Goal: Task Accomplishment & Management: Manage account settings

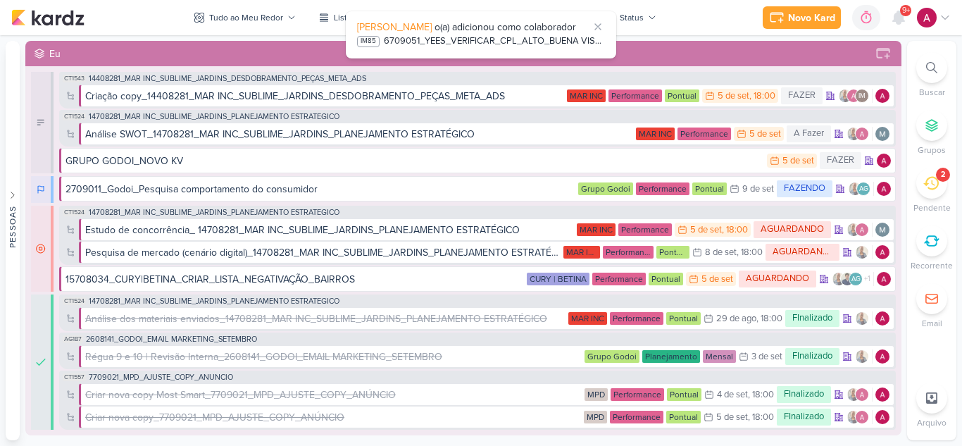
scroll to position [5807, 0]
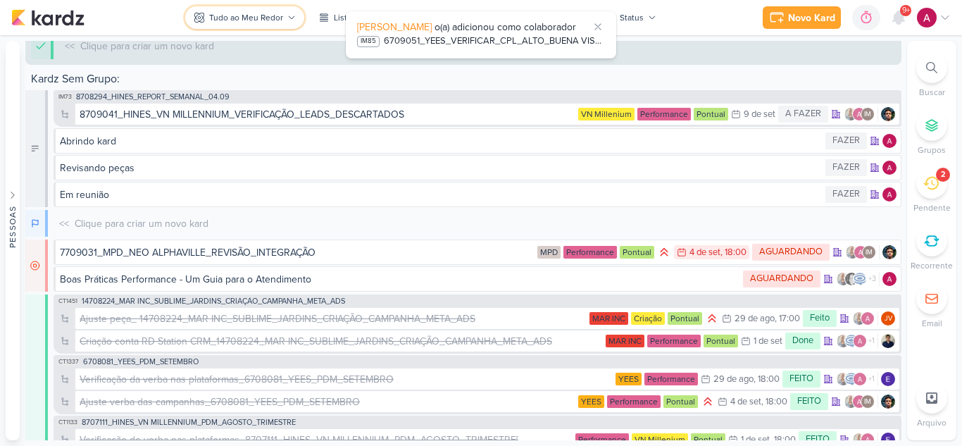
click at [263, 15] on div "Tudo ao Meu Redor" at bounding box center [246, 17] width 74 height 13
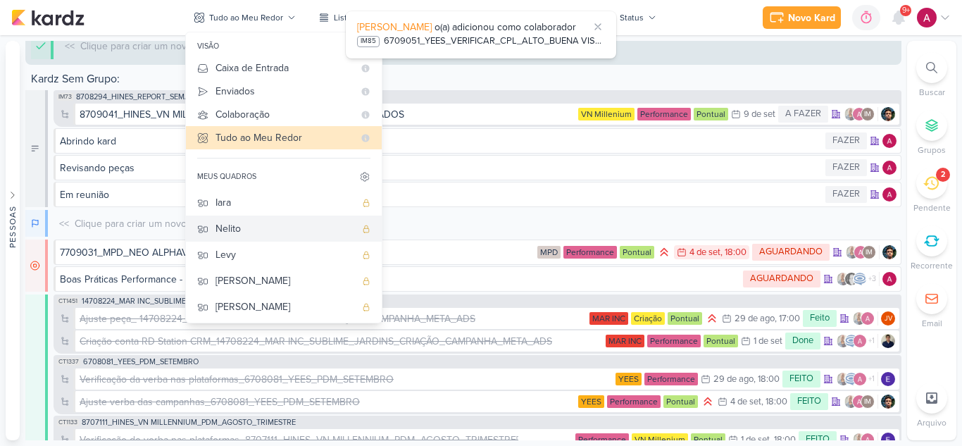
click at [268, 230] on div "Nelito" at bounding box center [284, 228] width 139 height 15
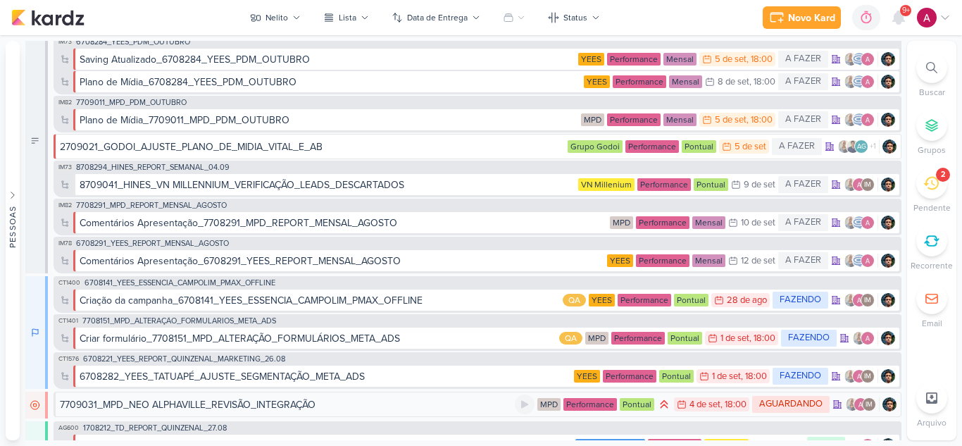
scroll to position [0, 0]
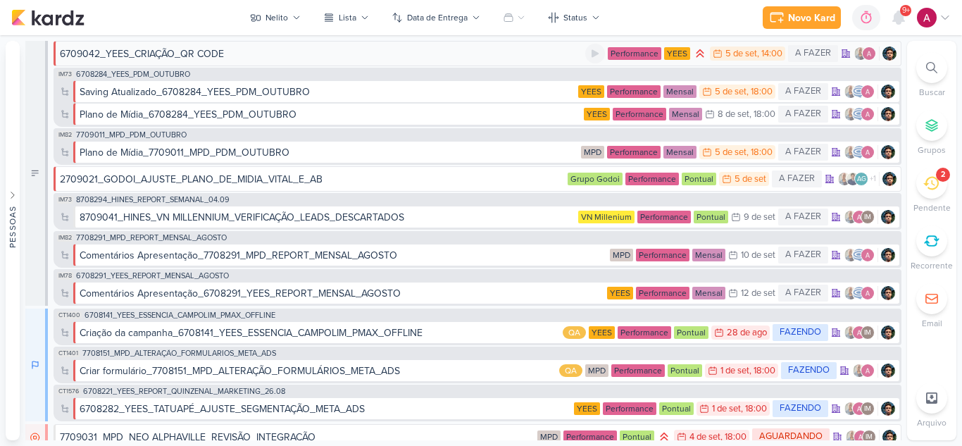
click at [228, 54] on div "6709042_YEES_CRIAÇÃO_QR CODE" at bounding box center [322, 53] width 525 height 15
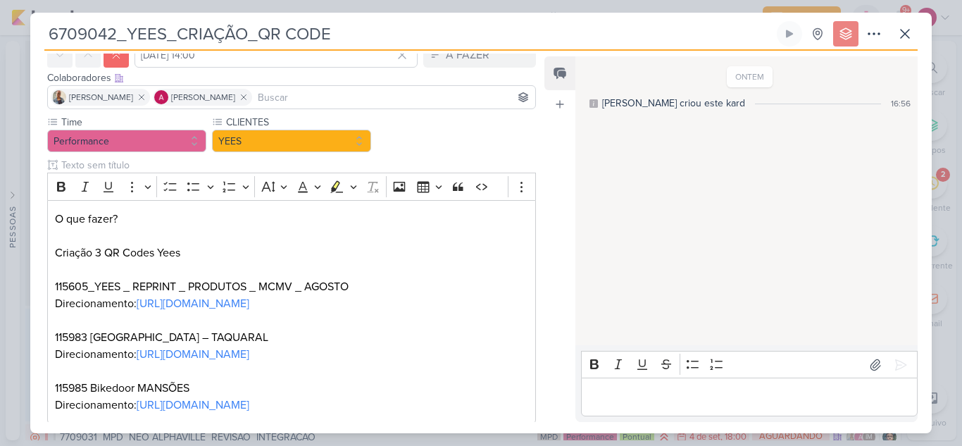
scroll to position [151, 0]
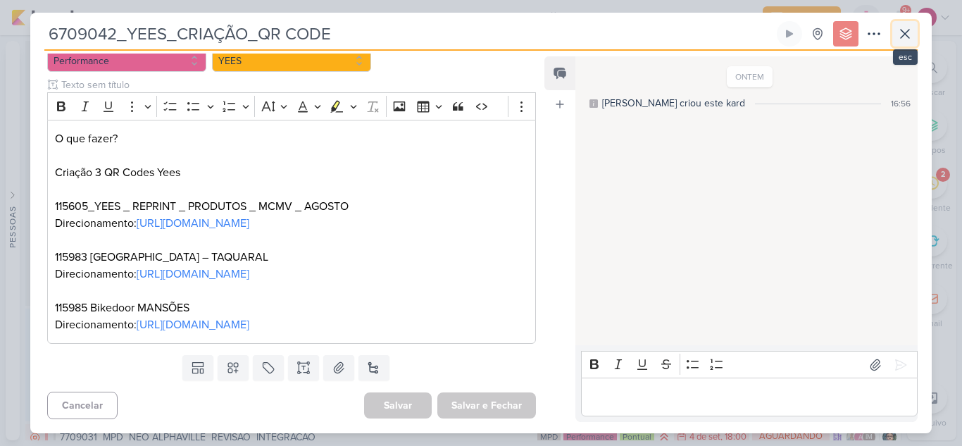
click at [899, 35] on icon at bounding box center [904, 33] width 17 height 17
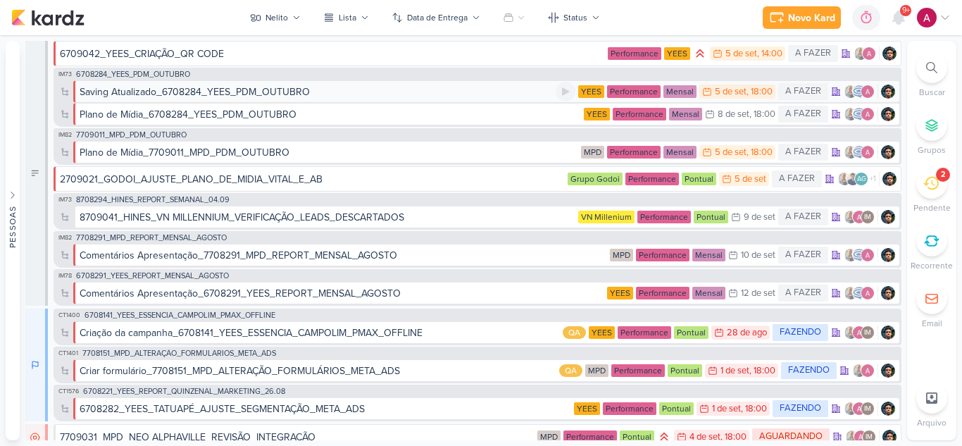
click at [331, 91] on div "Saving Atualizado_6708284_YEES_PDM_OUTUBRO" at bounding box center [318, 92] width 476 height 15
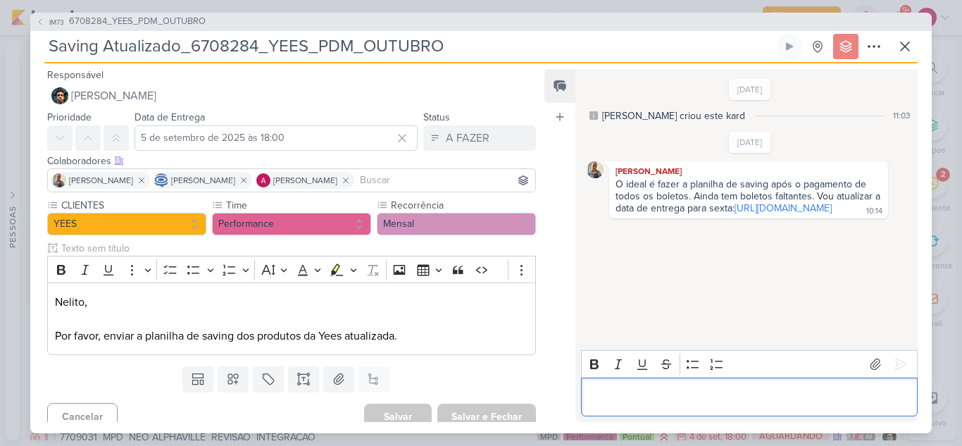
click at [630, 395] on p "Editor editing area: main" at bounding box center [749, 396] width 322 height 17
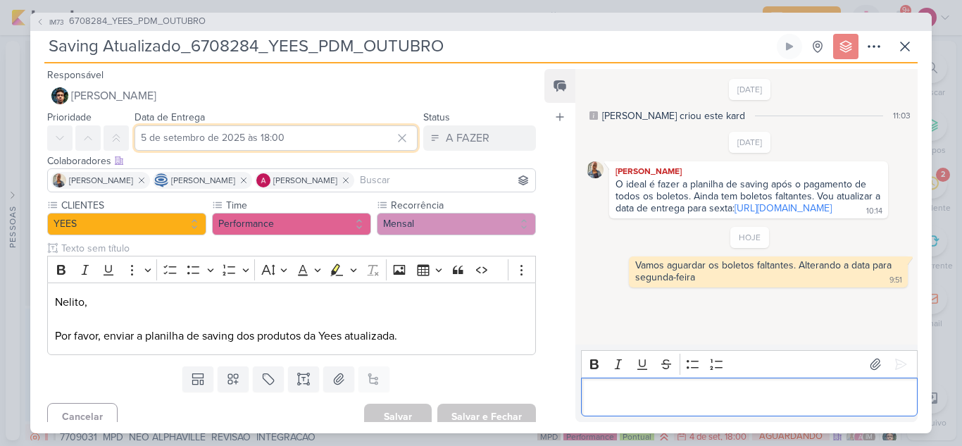
click at [339, 131] on input "5 de setembro de 2025 às 18:00" at bounding box center [276, 137] width 283 height 25
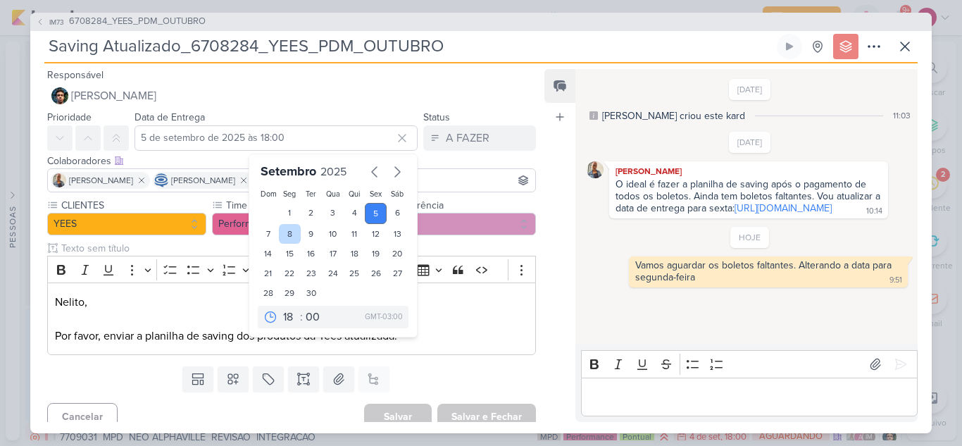
click at [282, 232] on div "8" at bounding box center [290, 234] width 22 height 20
type input "8 de setembro de 2025 às 18:00"
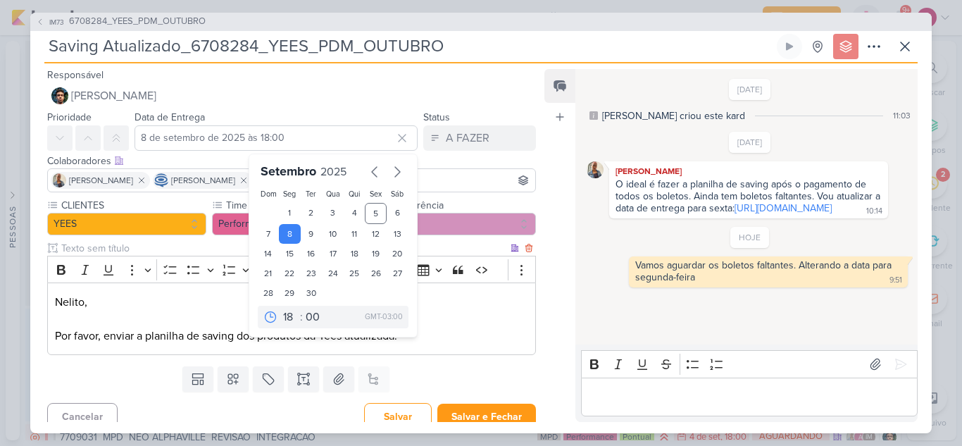
click at [434, 296] on p "Nelito, Por favor, enviar a planilha de saving dos produtos da Yees atualizada." at bounding box center [291, 319] width 473 height 51
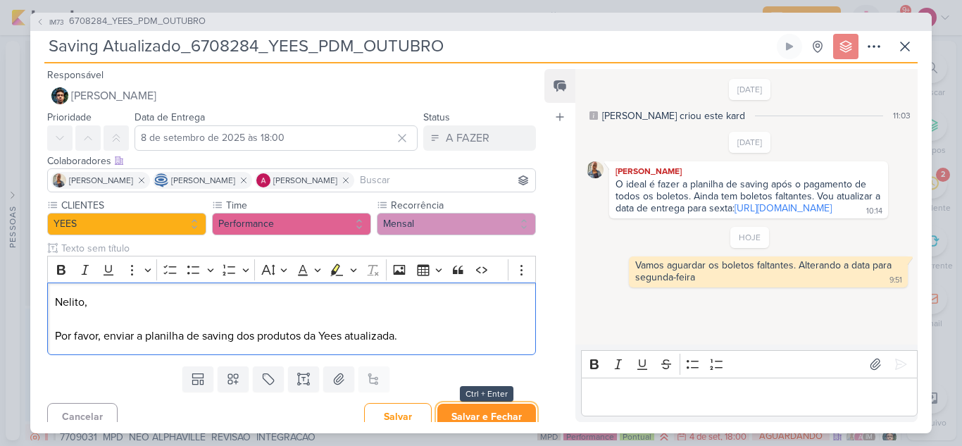
click at [481, 420] on button "Salvar e Fechar" at bounding box center [486, 417] width 99 height 26
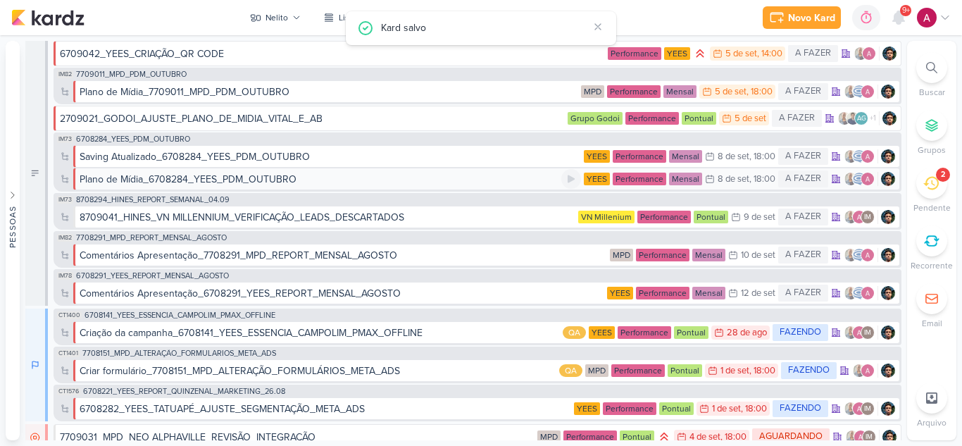
click at [384, 184] on div "Plano de Mídia_6708284_YEES_PDM_OUTUBRO" at bounding box center [321, 179] width 482 height 15
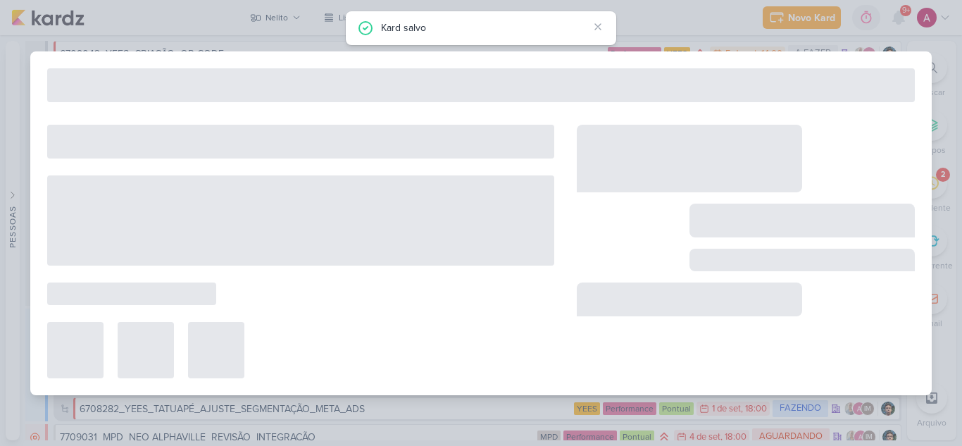
type input "Plano de Mídia_6708284_YEES_PDM_OUTUBRO"
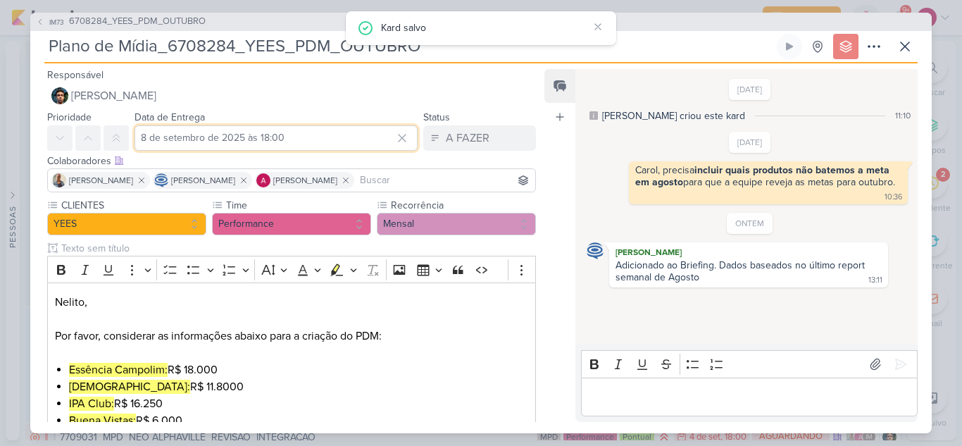
click at [196, 143] on input "8 de setembro de 2025 às 18:00" at bounding box center [276, 137] width 283 height 25
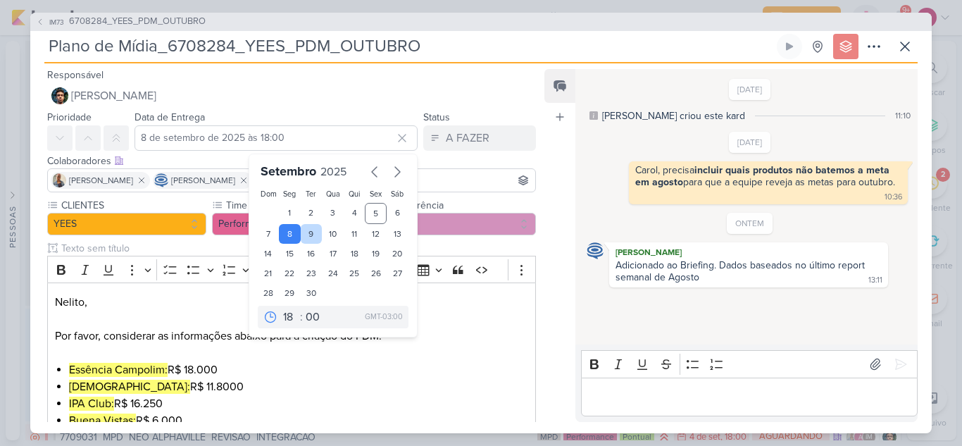
click at [308, 233] on div "9" at bounding box center [312, 234] width 22 height 20
type input "9 de setembro de 2025 às 18:00"
click at [546, 323] on div "Feed Atrelar email Solte o email para atrelar ao kard" at bounding box center [559, 245] width 31 height 353
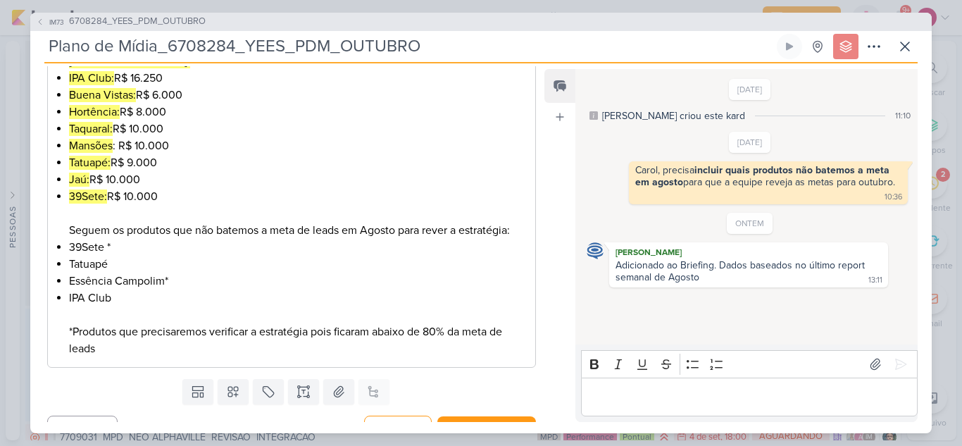
scroll to position [349, 0]
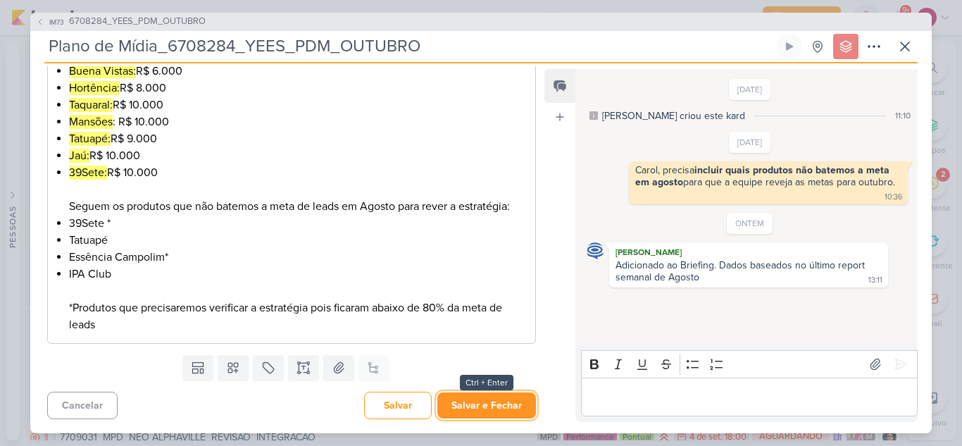
click at [464, 400] on button "Salvar e Fechar" at bounding box center [486, 405] width 99 height 26
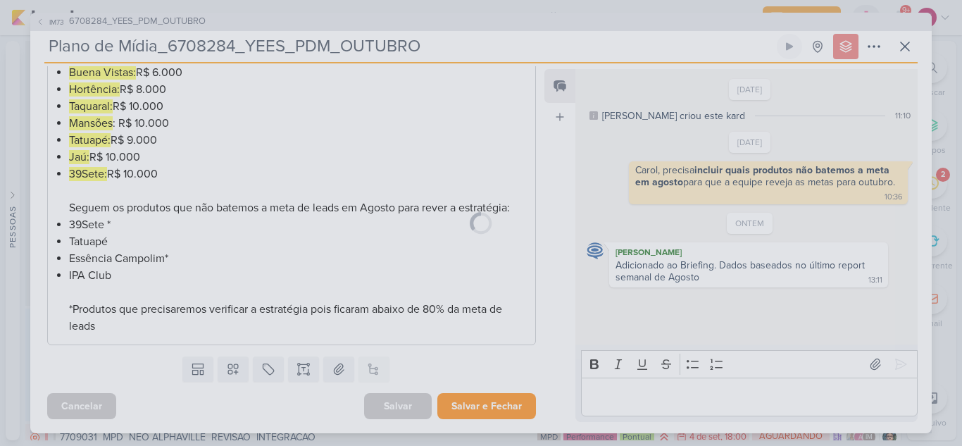
scroll to position [348, 0]
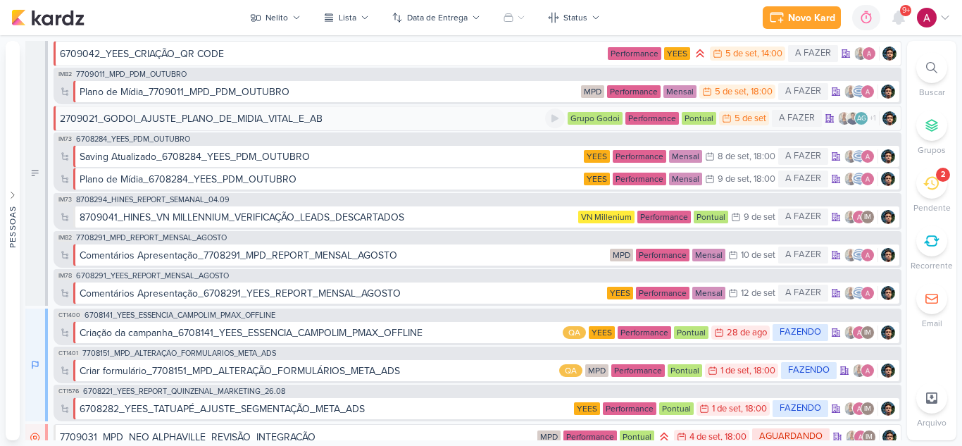
click at [362, 124] on div "2709021_GODOI_AJUSTE_PLANO_DE_MIDIA_VITAL_E_AB" at bounding box center [302, 118] width 485 height 15
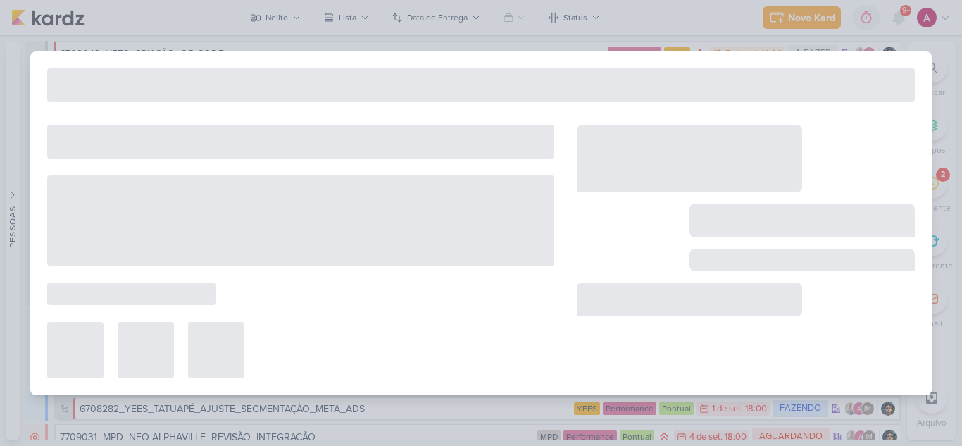
type input "2709021_GODOI_AJUSTE_PLANO_DE_MIDIA_VITAL_E_AB"
type input "5 de setembro de 2025 às 23:59"
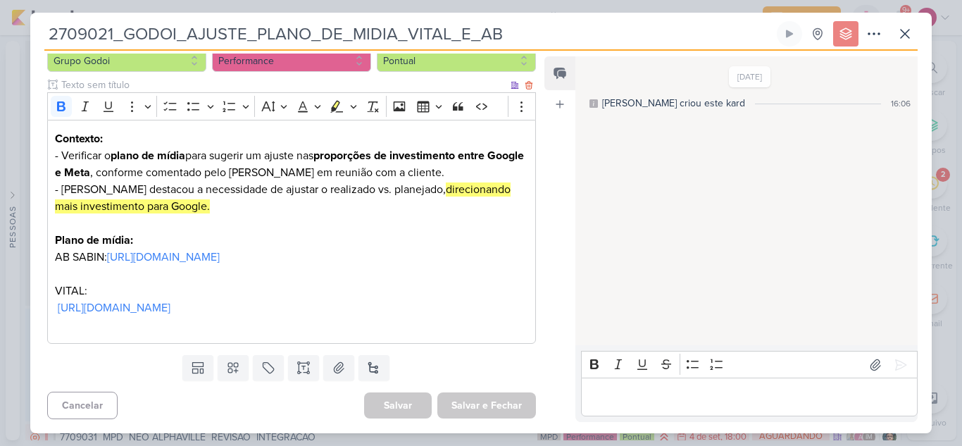
scroll to position [201, 0]
click at [898, 38] on icon at bounding box center [904, 33] width 17 height 17
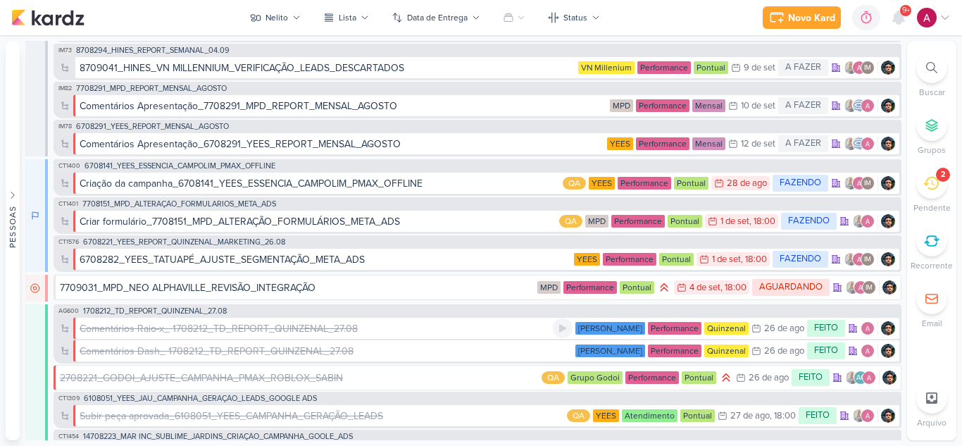
scroll to position [141, 0]
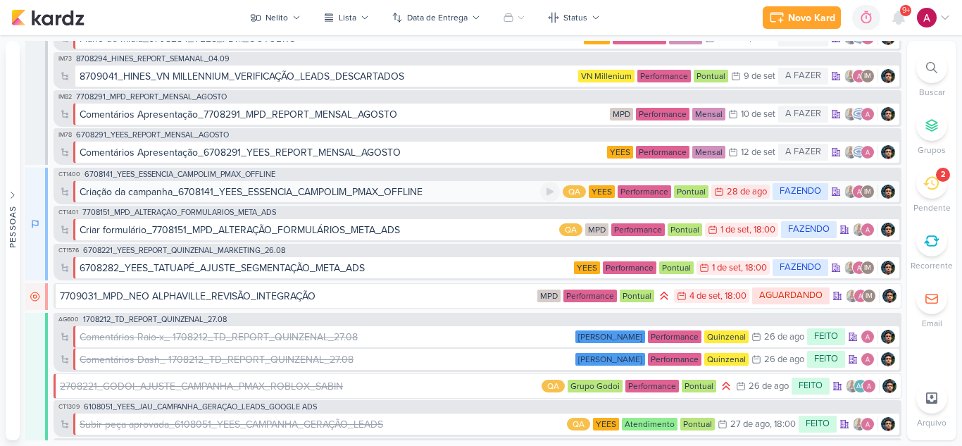
click at [402, 190] on div "Criação da campanha_6708141_YEES_ESSENCIA_CAMPOLIM_PMAX_OFFLINE" at bounding box center [251, 192] width 343 height 15
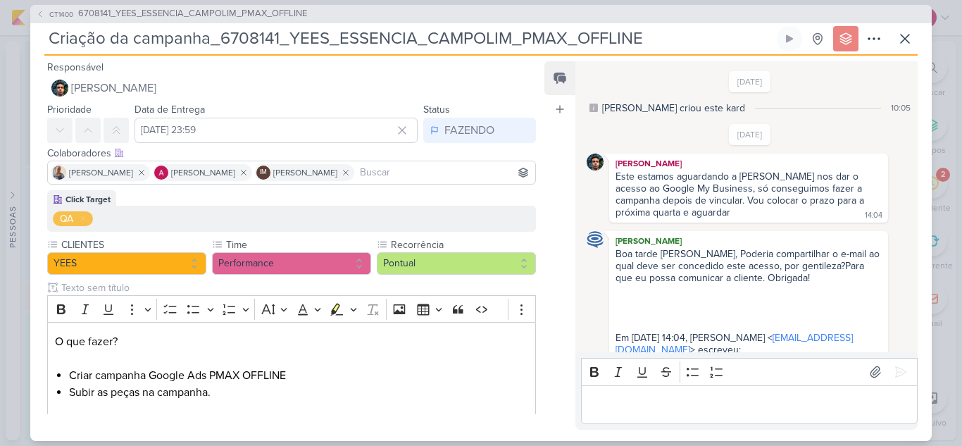
scroll to position [274, 0]
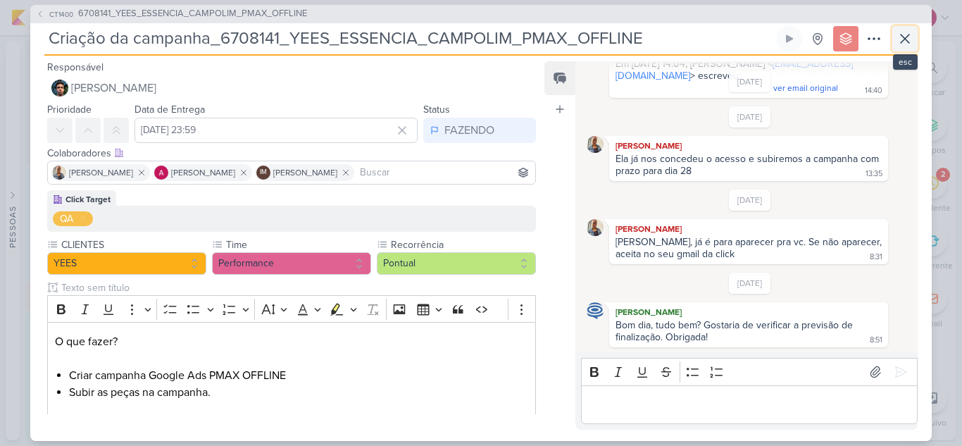
drag, startPoint x: 897, startPoint y: 41, endPoint x: 865, endPoint y: 49, distance: 32.8
click at [898, 41] on icon at bounding box center [904, 38] width 17 height 17
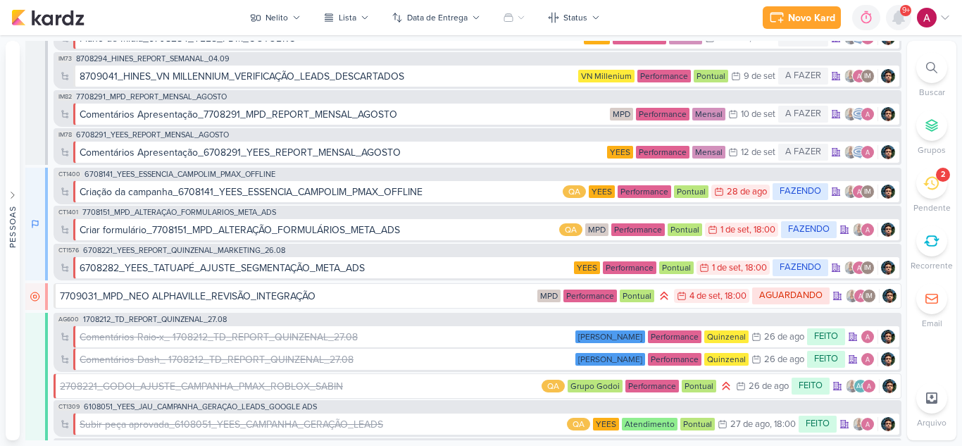
click at [903, 20] on icon at bounding box center [898, 17] width 11 height 13
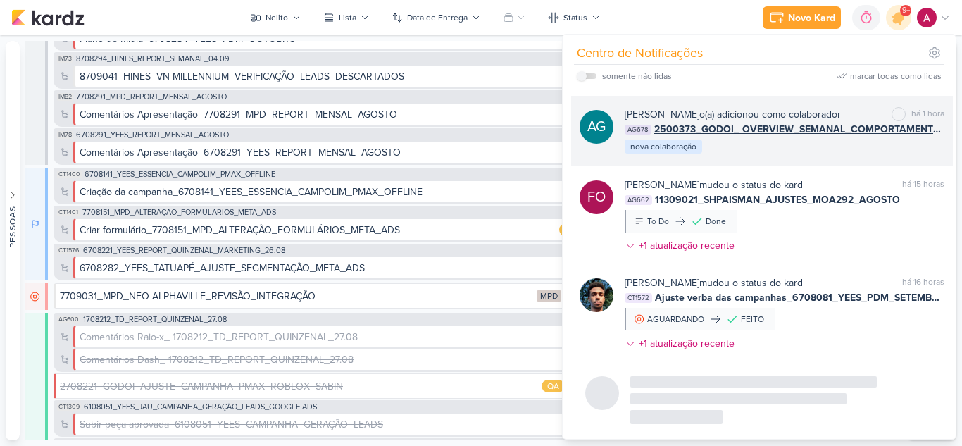
scroll to position [383, 0]
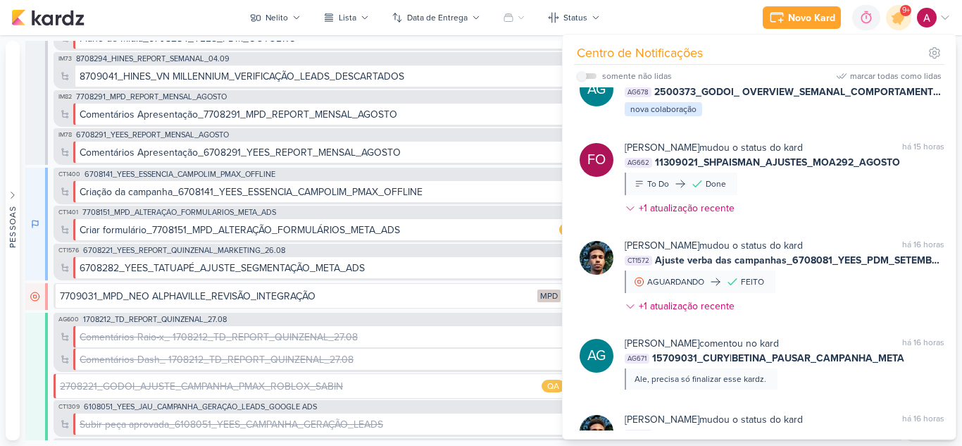
click at [592, 77] on label at bounding box center [587, 76] width 20 height 6
click at [587, 77] on input "checkbox" at bounding box center [582, 76] width 10 height 10
checkbox input "true"
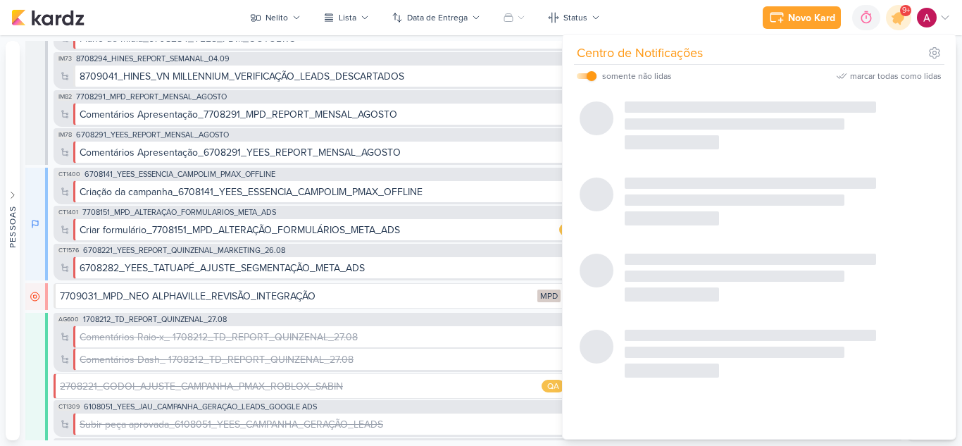
scroll to position [157, 0]
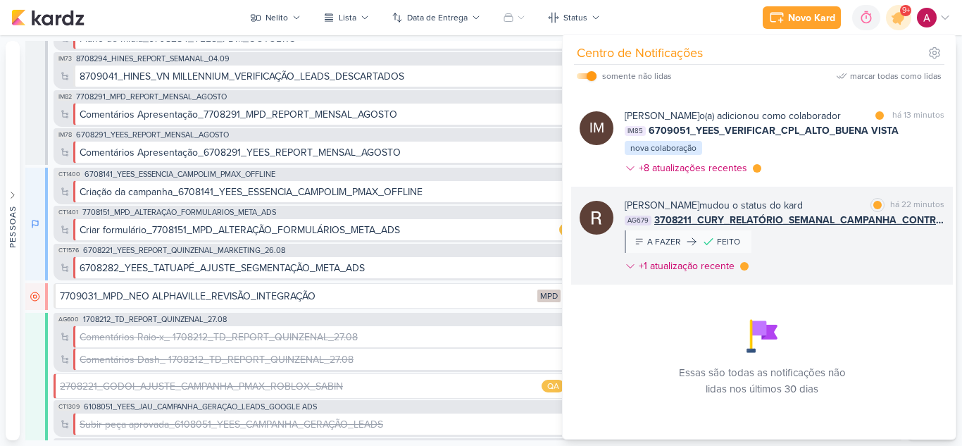
click at [844, 279] on div "[PERSON_NAME] mudou o status do kard marcar como lida há 22 minutos AG679 37082…" at bounding box center [785, 238] width 320 height 81
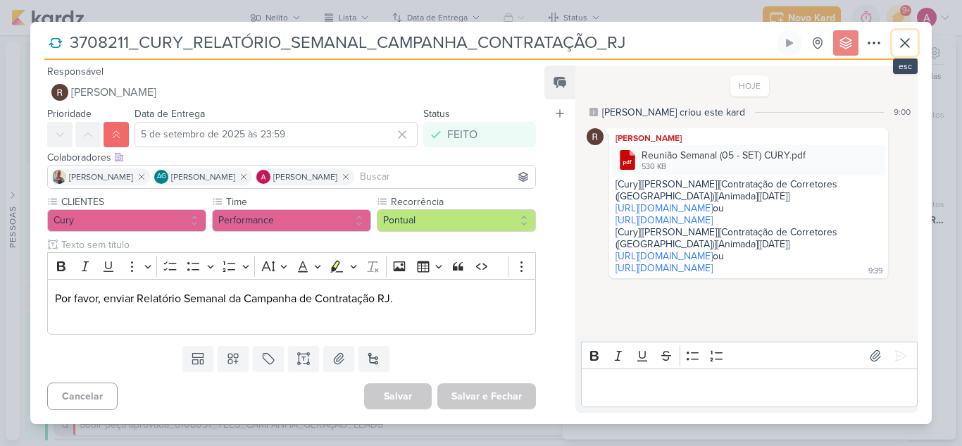
click at [911, 42] on icon at bounding box center [904, 43] width 17 height 17
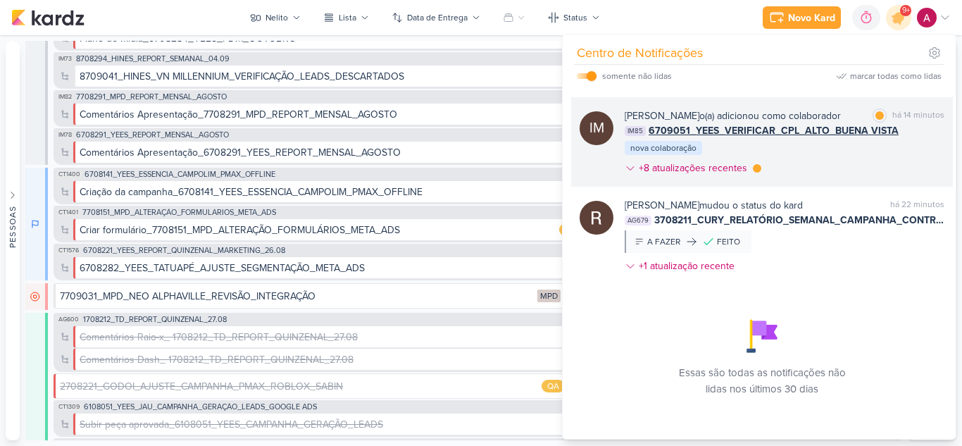
click at [829, 181] on div "[PERSON_NAME] o(a) adicionou como colaborador marcar como lida há 14 minutos IM…" at bounding box center [785, 144] width 320 height 73
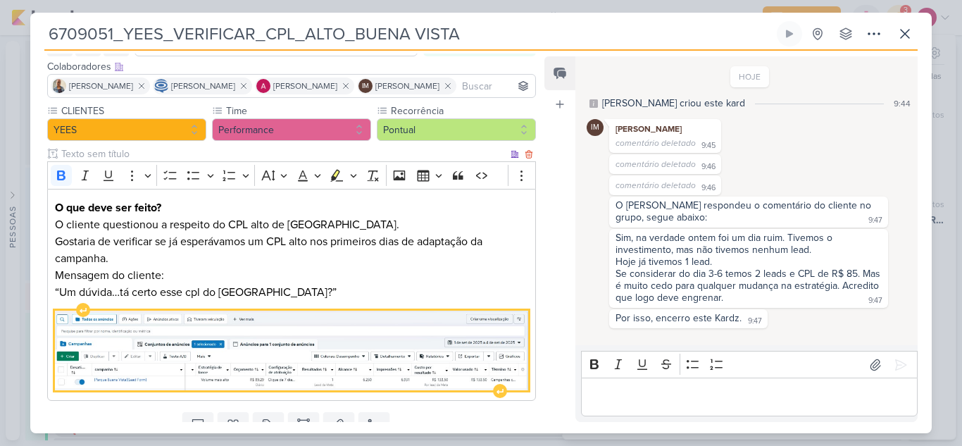
scroll to position [0, 0]
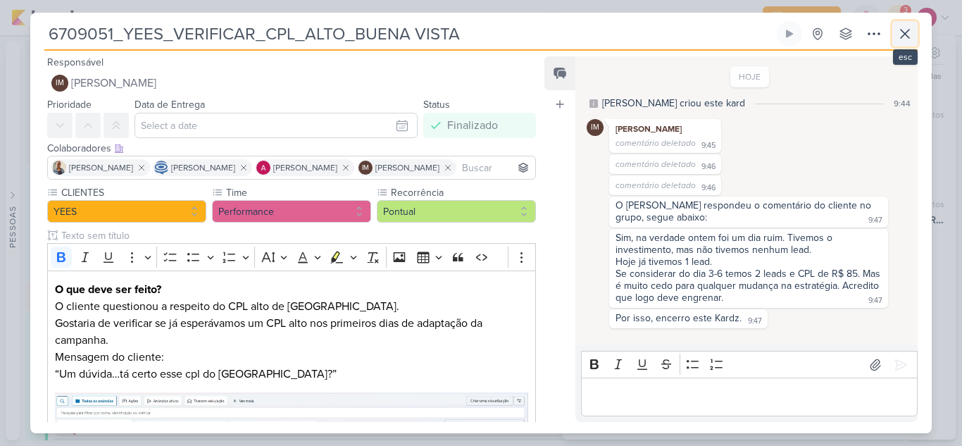
click at [904, 35] on icon at bounding box center [905, 34] width 8 height 8
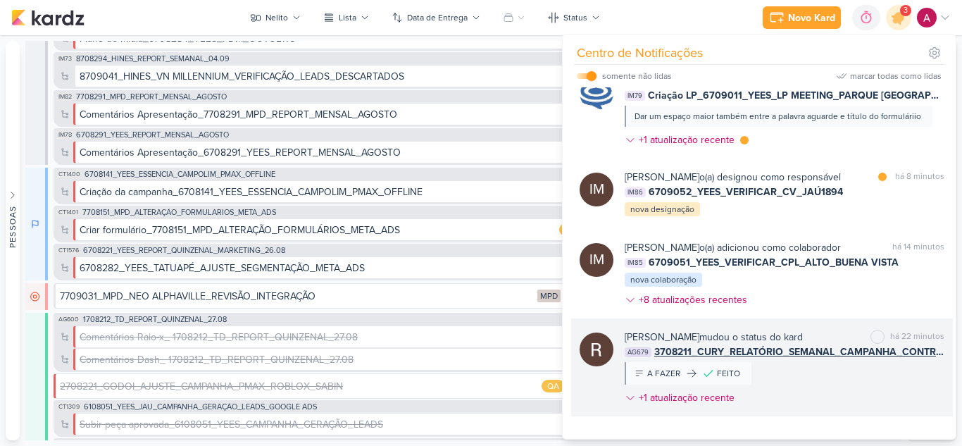
scroll to position [16, 0]
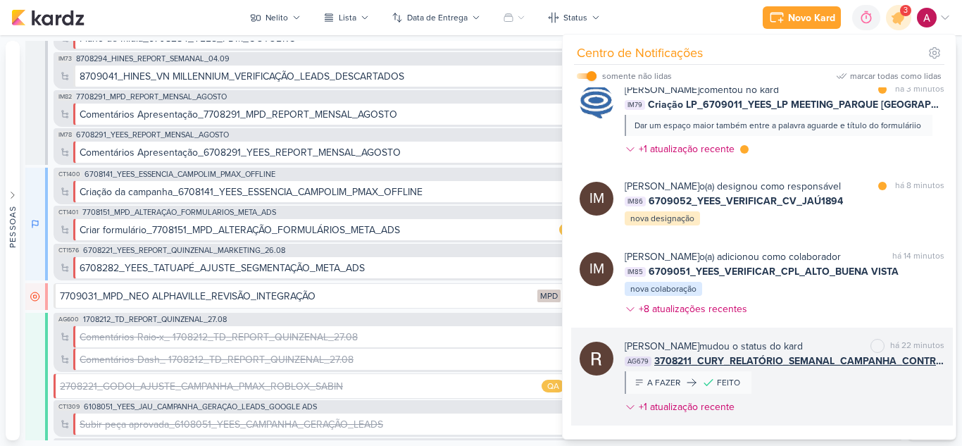
click at [798, 227] on div "[PERSON_NAME] o(a) designou como responsável marcar como lida há 8 minutos IM86…" at bounding box center [785, 203] width 320 height 48
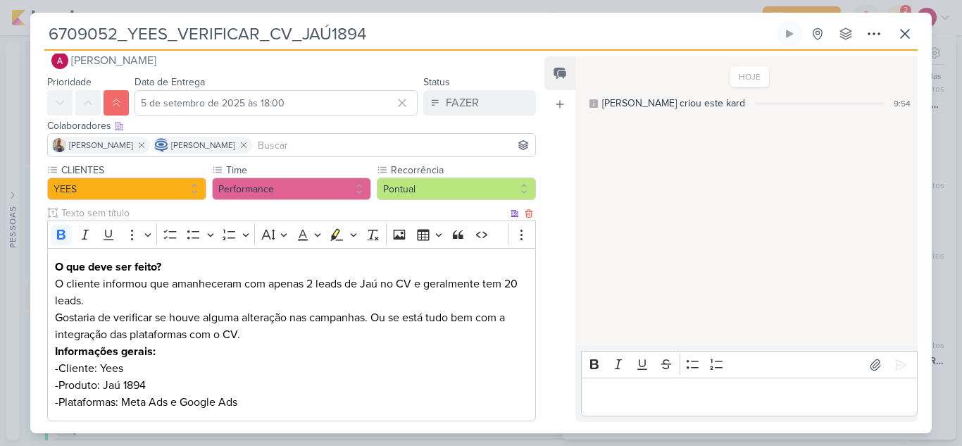
scroll to position [0, 0]
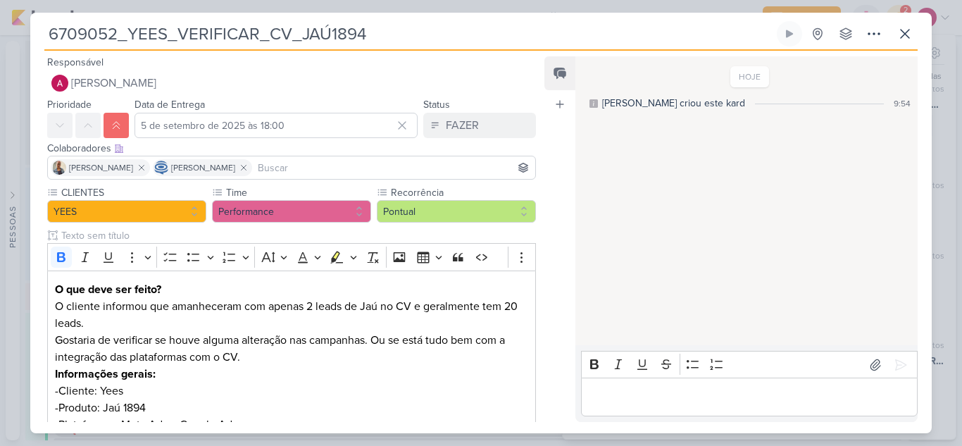
click at [297, 169] on input at bounding box center [393, 167] width 277 height 17
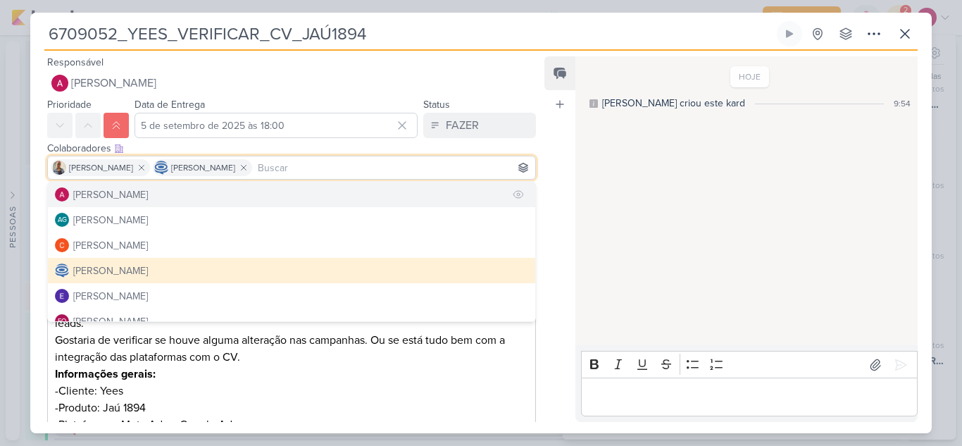
click at [263, 200] on button "[PERSON_NAME]" at bounding box center [291, 194] width 487 height 25
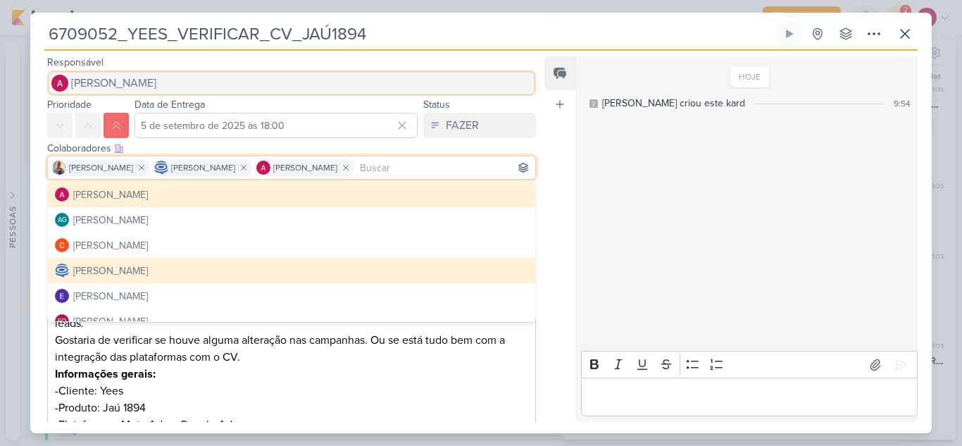
click at [142, 89] on span "[PERSON_NAME]" at bounding box center [113, 83] width 85 height 17
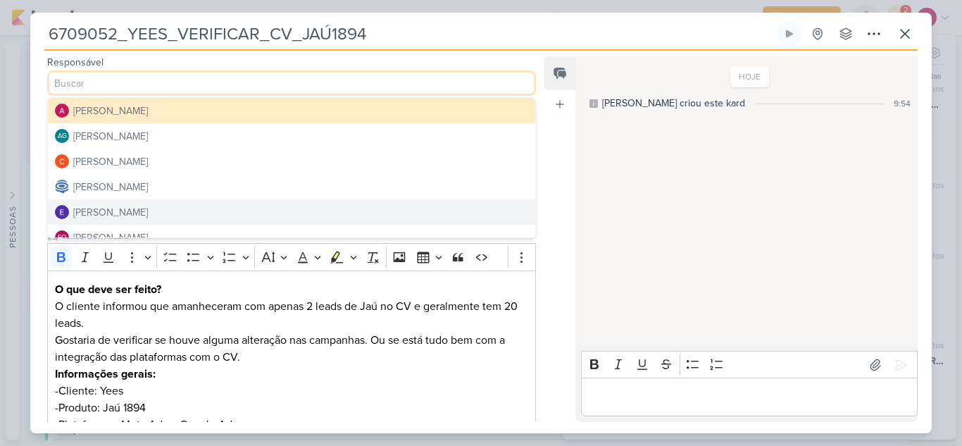
click at [146, 211] on div "[PERSON_NAME]" at bounding box center [110, 212] width 75 height 15
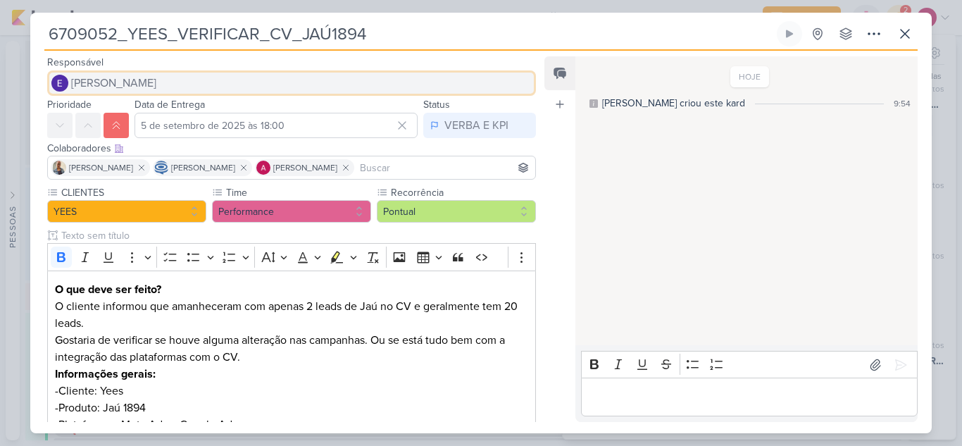
click at [156, 77] on span "[PERSON_NAME]" at bounding box center [113, 83] width 85 height 17
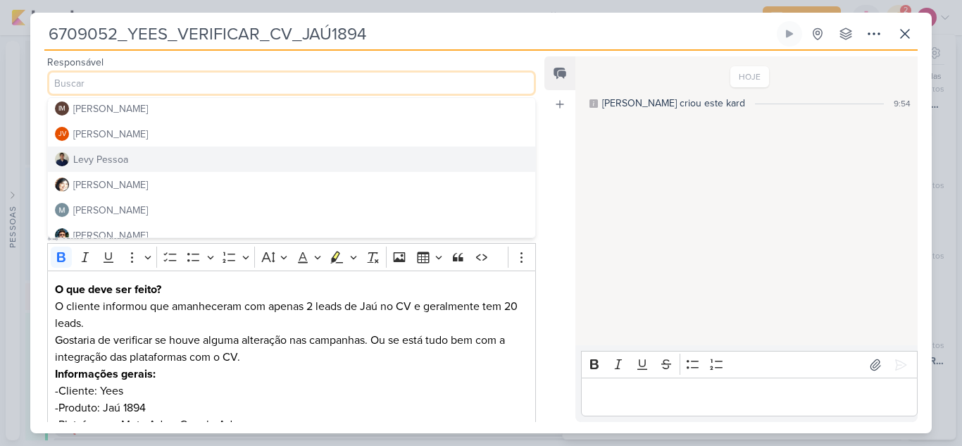
scroll to position [211, 0]
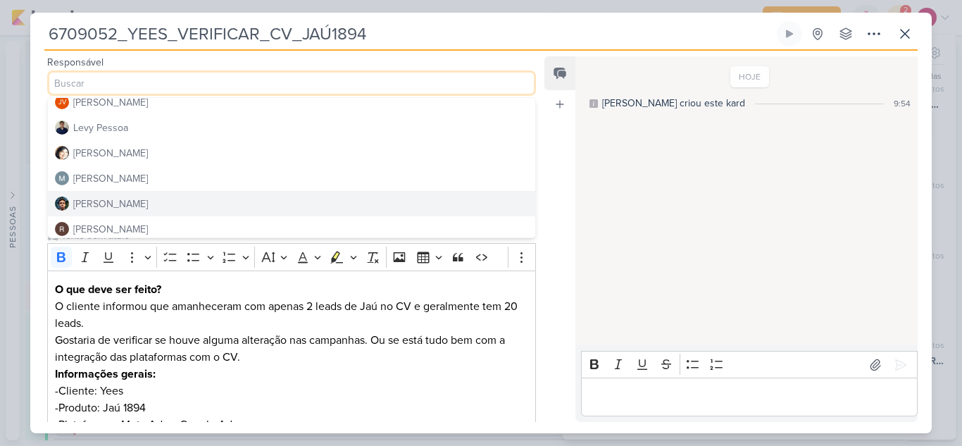
click at [132, 197] on button "[PERSON_NAME]" at bounding box center [291, 203] width 487 height 25
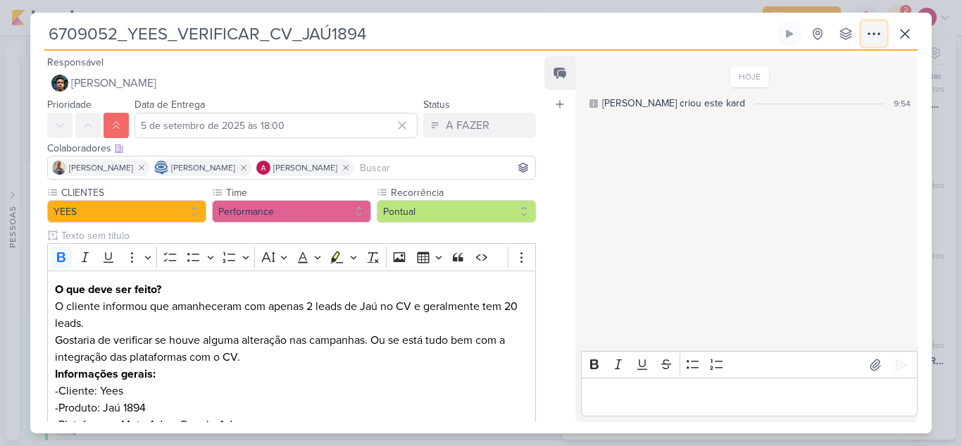
click at [879, 31] on icon at bounding box center [873, 33] width 17 height 17
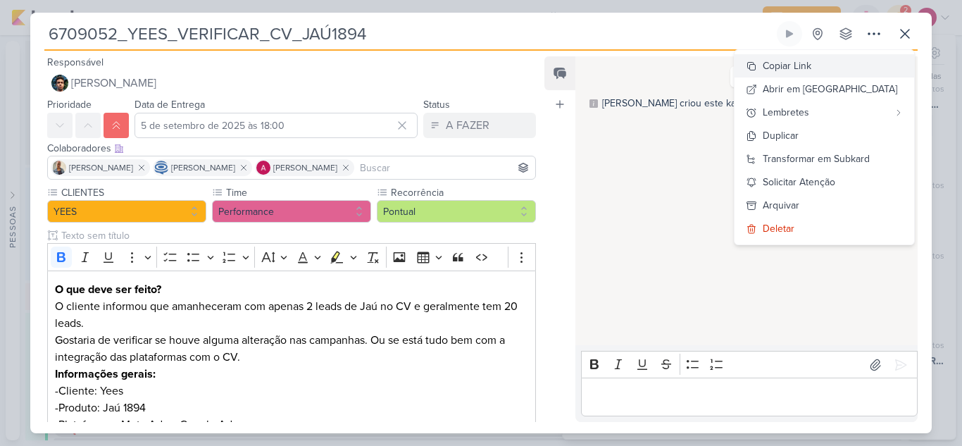
click at [811, 65] on div "Copiar Link" at bounding box center [787, 65] width 49 height 15
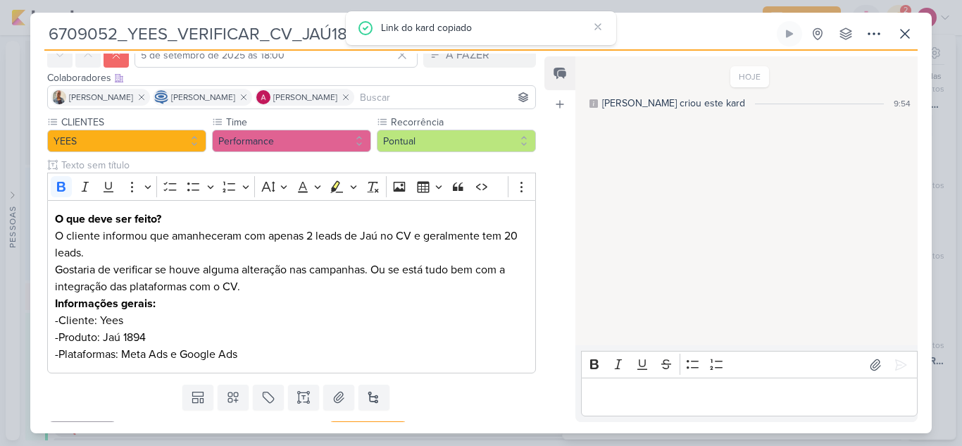
scroll to position [100, 0]
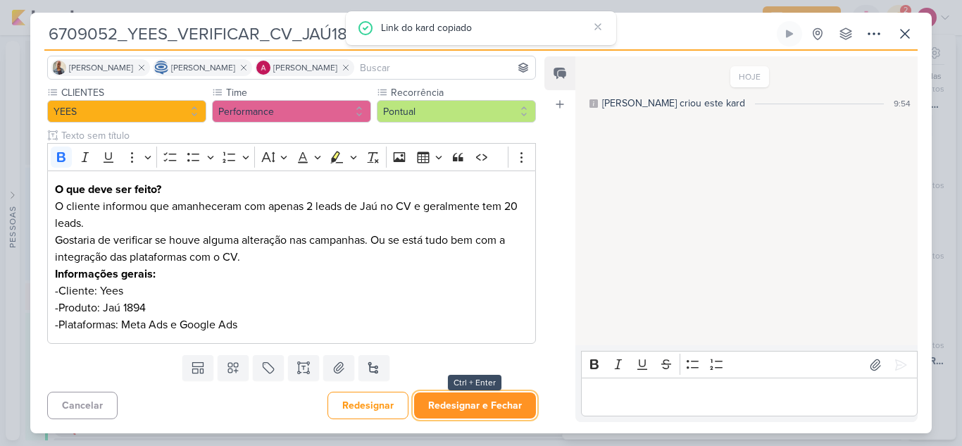
click at [501, 397] on button "Redesignar e Fechar" at bounding box center [475, 405] width 122 height 26
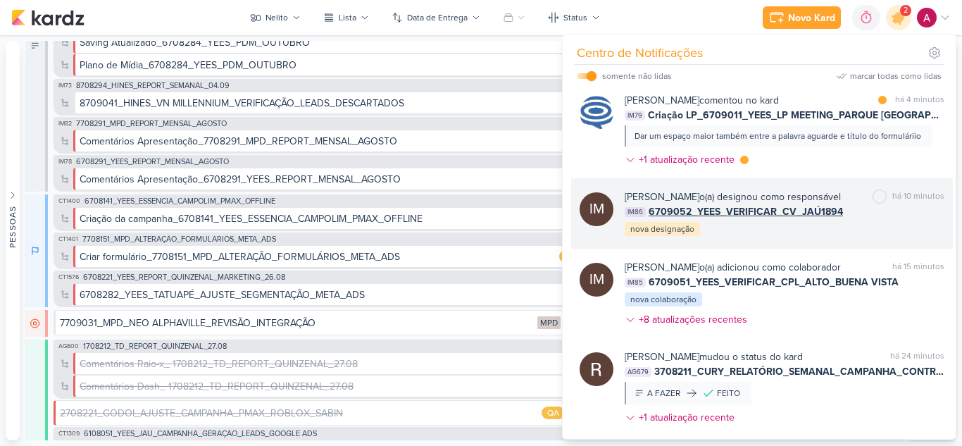
scroll to position [0, 0]
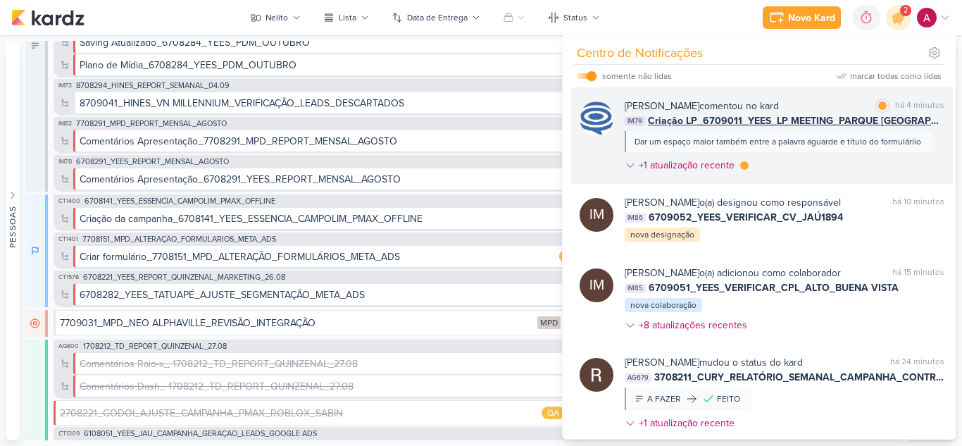
click at [808, 164] on div "[PERSON_NAME] comentou no kard marcar como lida há 4 minutos IM79 Criação LP_67…" at bounding box center [785, 139] width 320 height 80
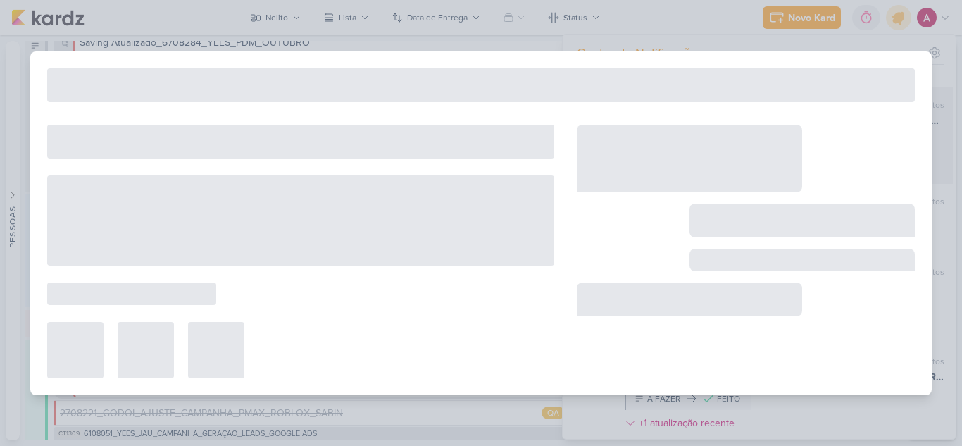
type input "Criação LP_6709011_YEES_LP MEETING_PARQUE [GEOGRAPHIC_DATA]"
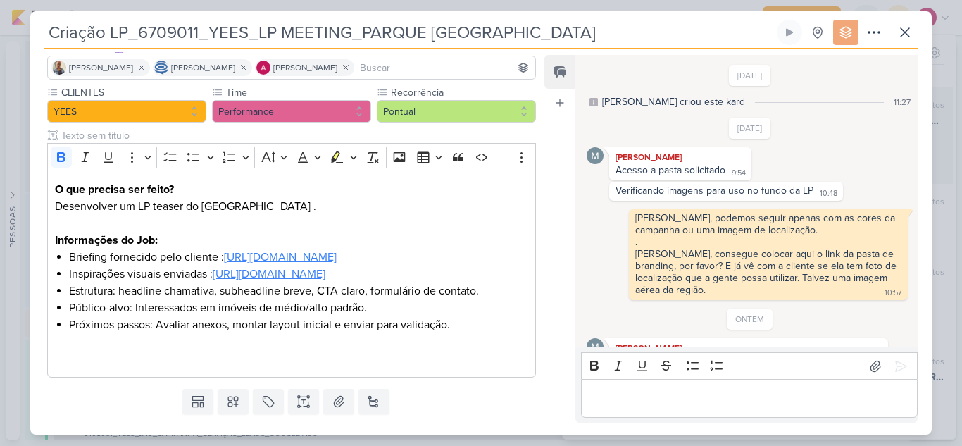
scroll to position [523, 0]
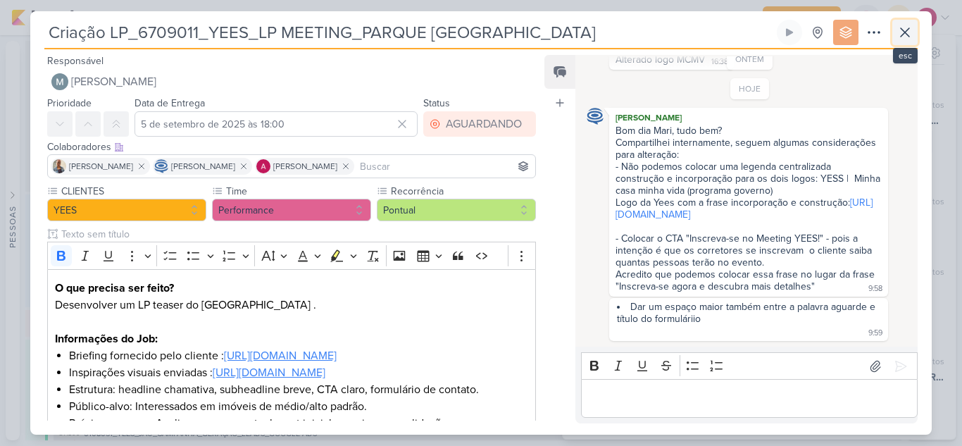
click at [908, 26] on icon at bounding box center [904, 32] width 17 height 17
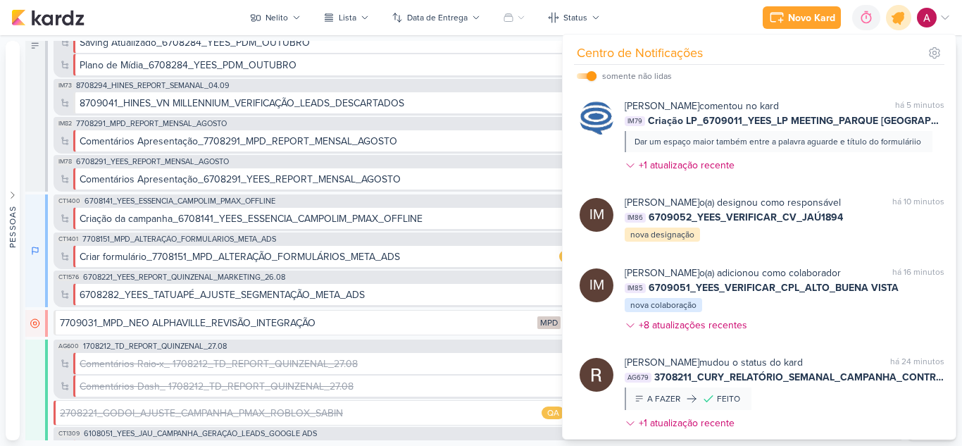
click at [895, 25] on icon at bounding box center [899, 18] width 24 height 24
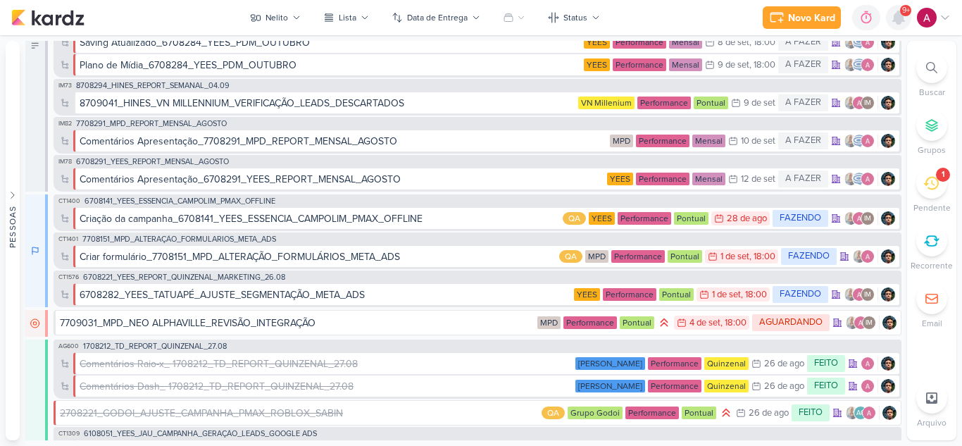
click at [902, 24] on icon at bounding box center [898, 17] width 17 height 17
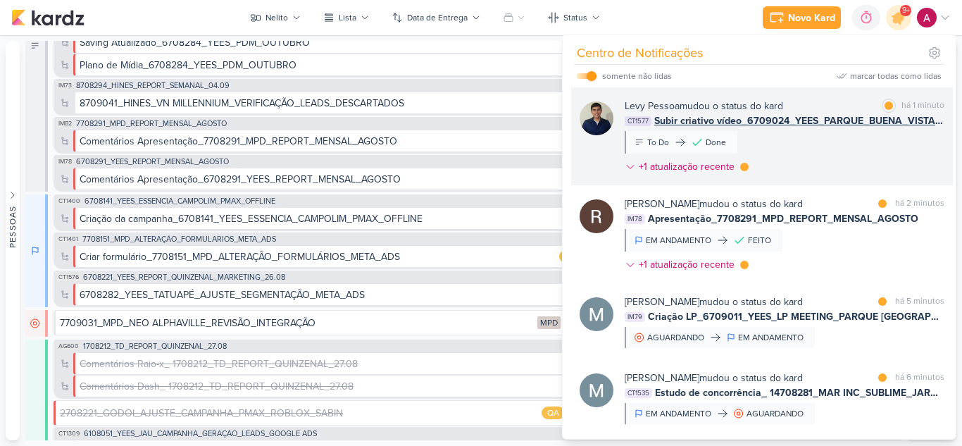
click at [865, 146] on div "[PERSON_NAME] mudou o status do kard marcar como lida há 1 minuto CT1577 Subir …" at bounding box center [785, 139] width 320 height 81
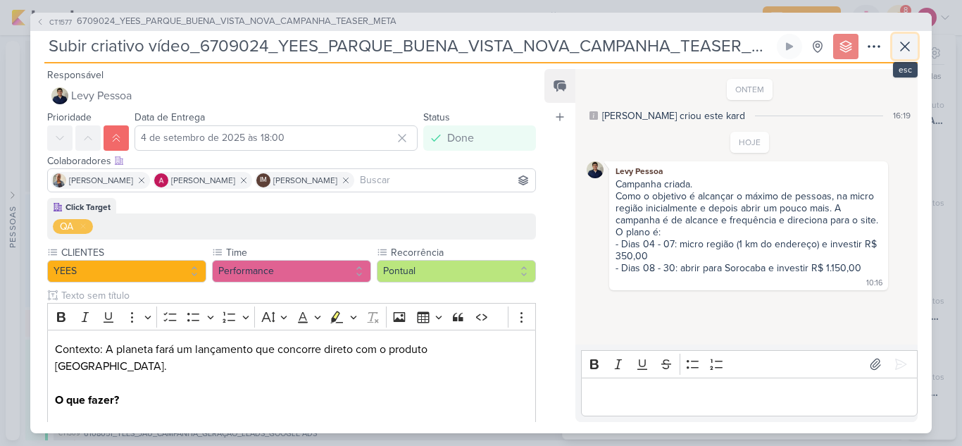
click at [908, 51] on icon at bounding box center [904, 46] width 17 height 17
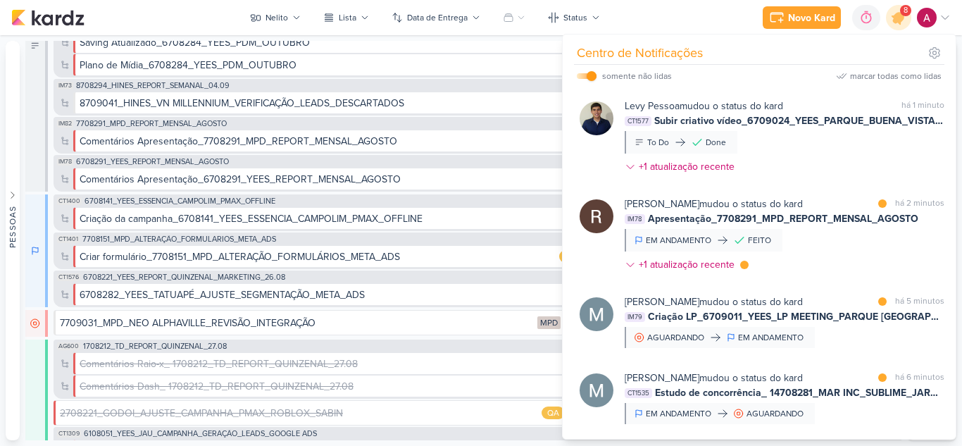
click at [833, 235] on div "[PERSON_NAME] mudou o status do kard marcar como lida há 2 minutos IM78 Apresen…" at bounding box center [785, 236] width 320 height 81
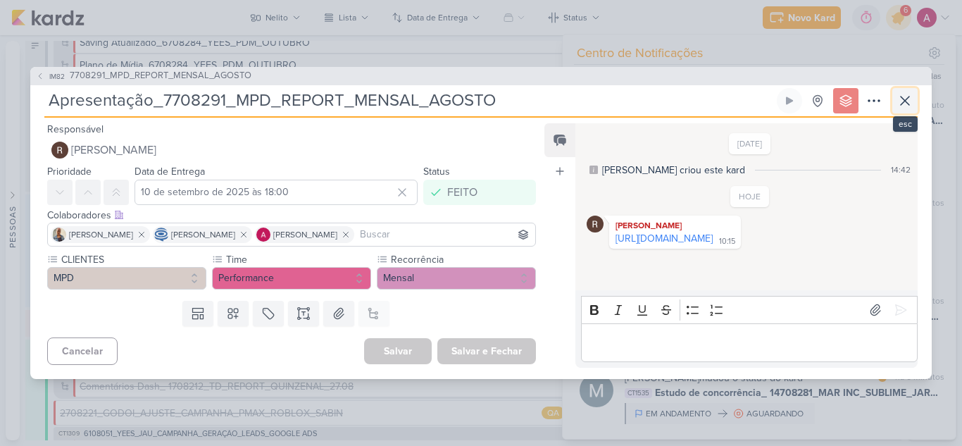
click at [908, 101] on icon at bounding box center [904, 100] width 17 height 17
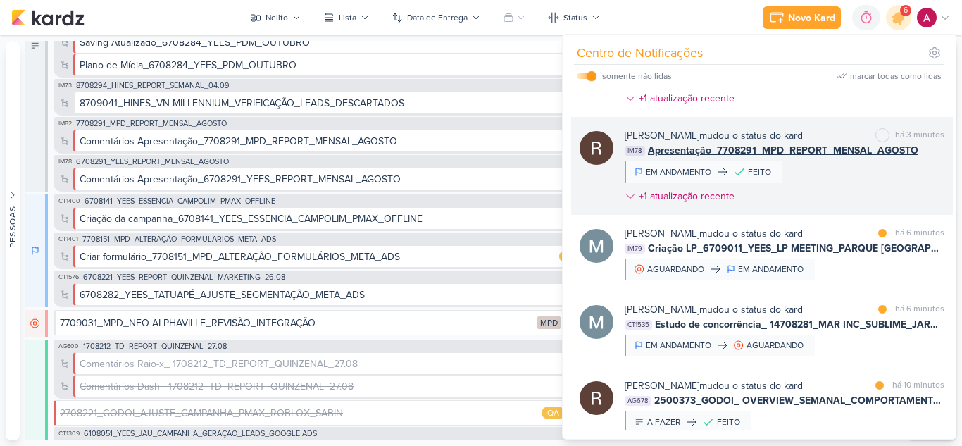
scroll to position [70, 0]
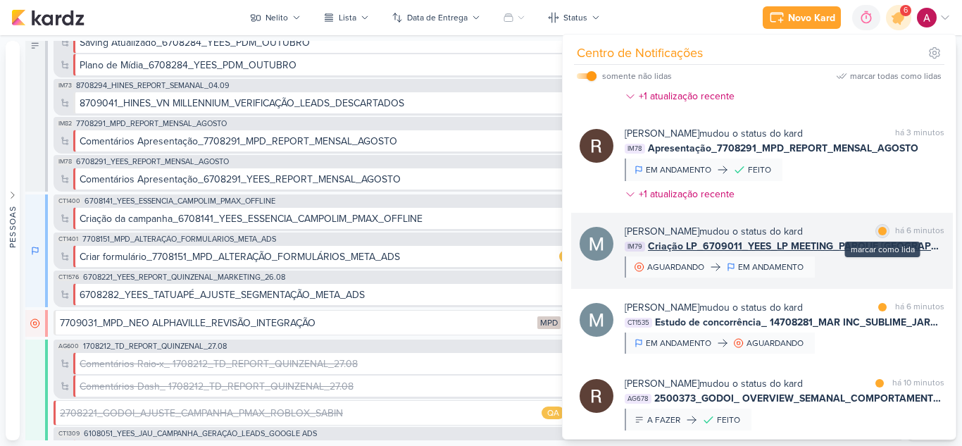
click at [878, 232] on div at bounding box center [882, 231] width 8 height 8
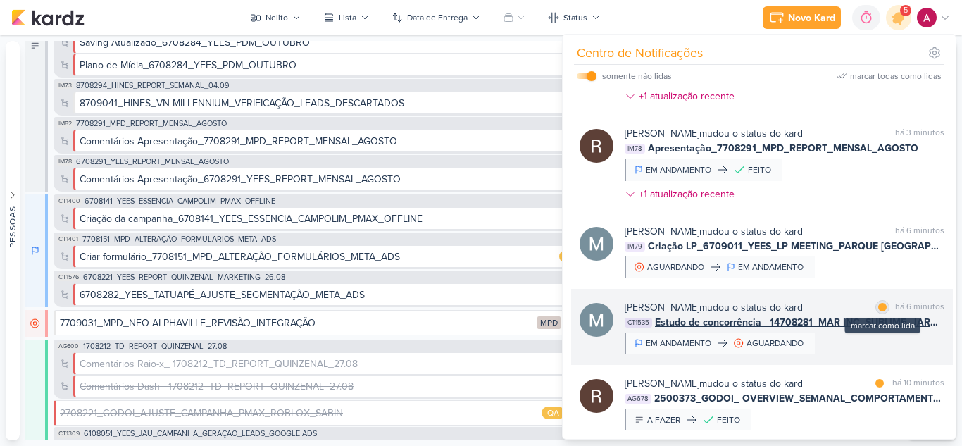
click at [881, 310] on div at bounding box center [882, 307] width 8 height 8
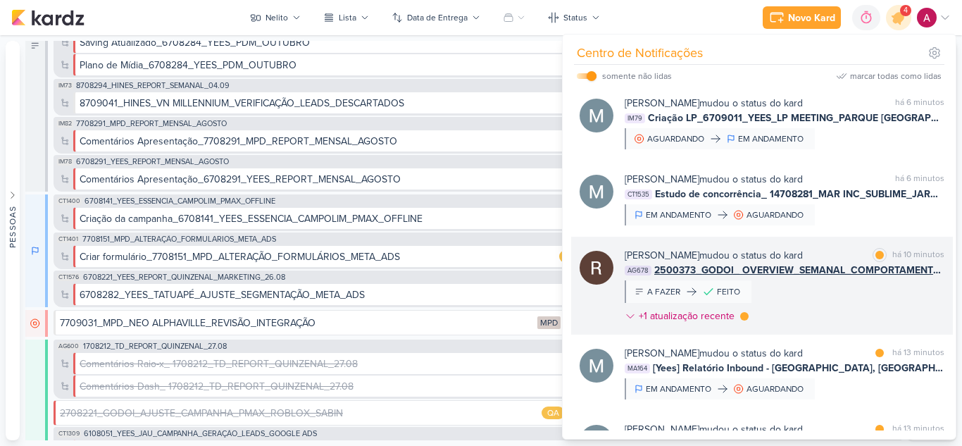
scroll to position [211, 0]
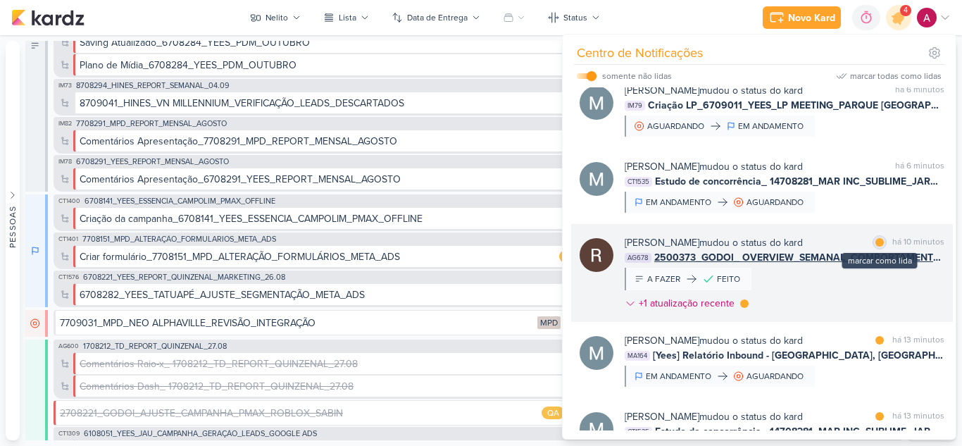
click at [875, 245] on div at bounding box center [879, 242] width 8 height 8
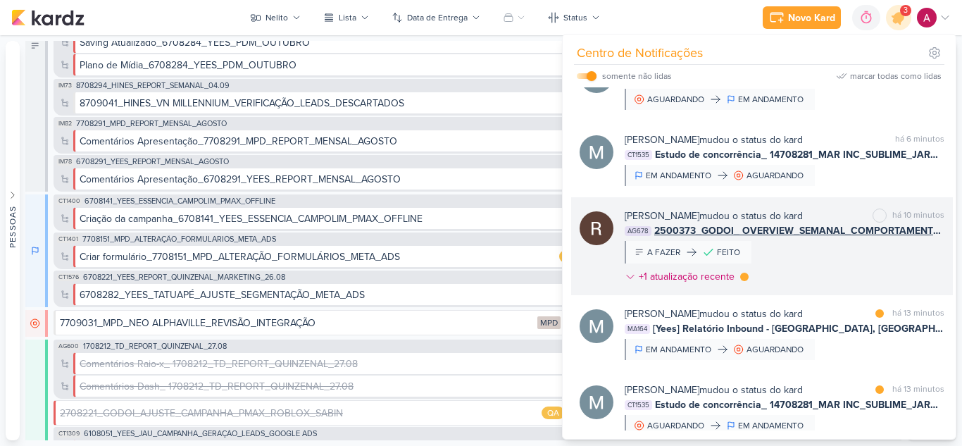
scroll to position [282, 0]
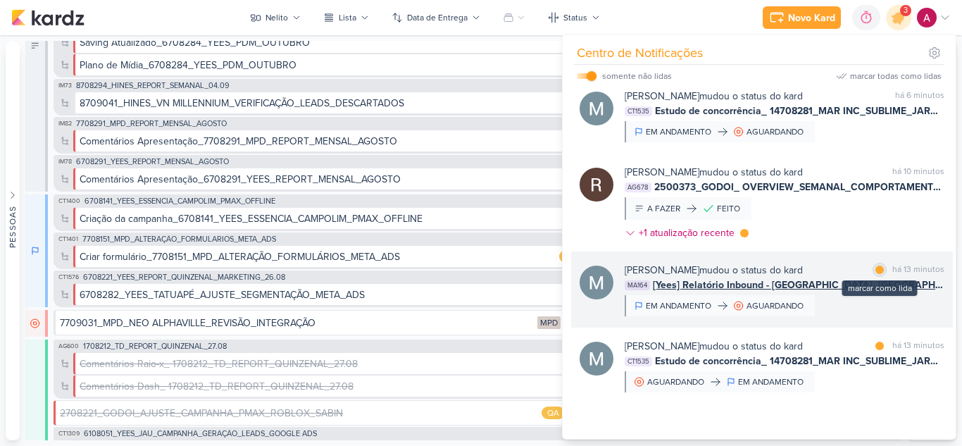
click at [875, 270] on div at bounding box center [879, 269] width 8 height 8
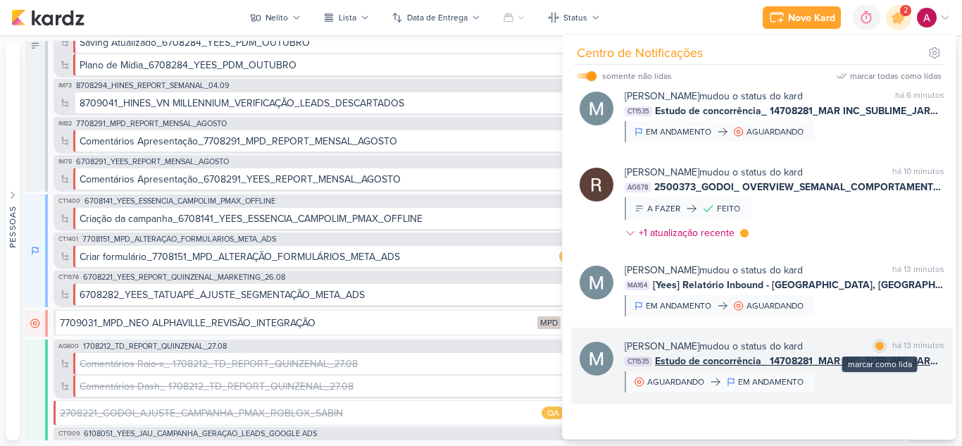
click at [875, 346] on div at bounding box center [879, 346] width 8 height 8
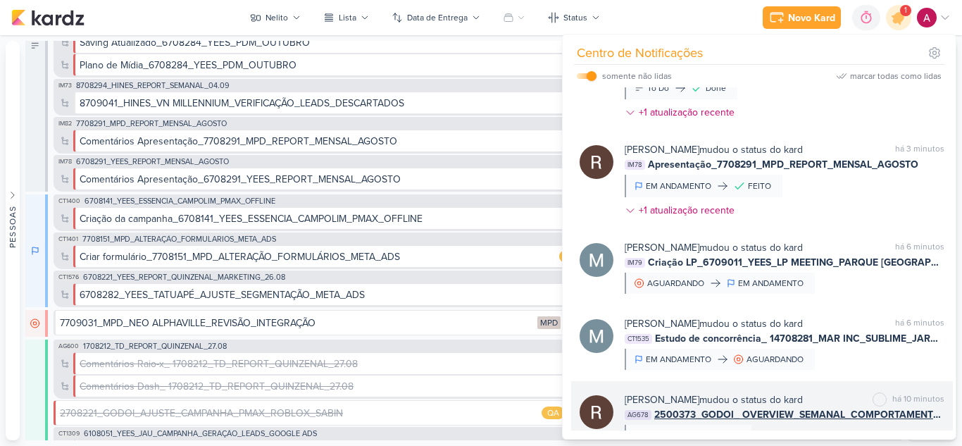
scroll to position [0, 0]
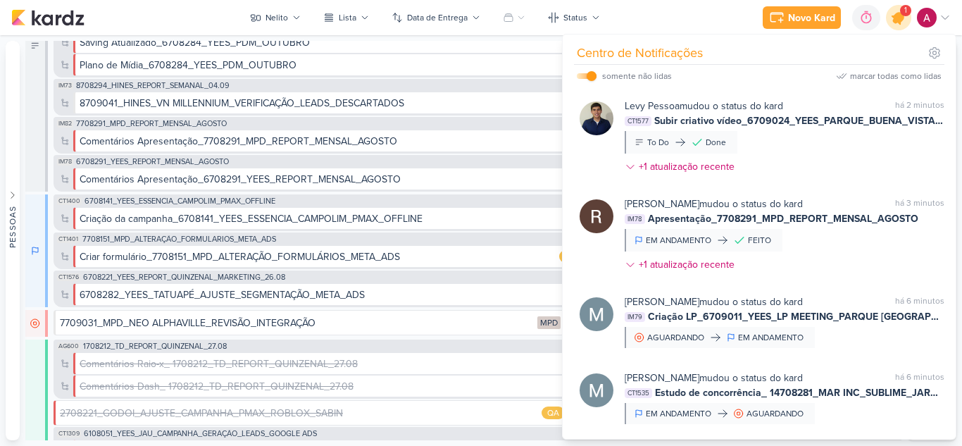
click at [899, 27] on icon at bounding box center [899, 18] width 24 height 24
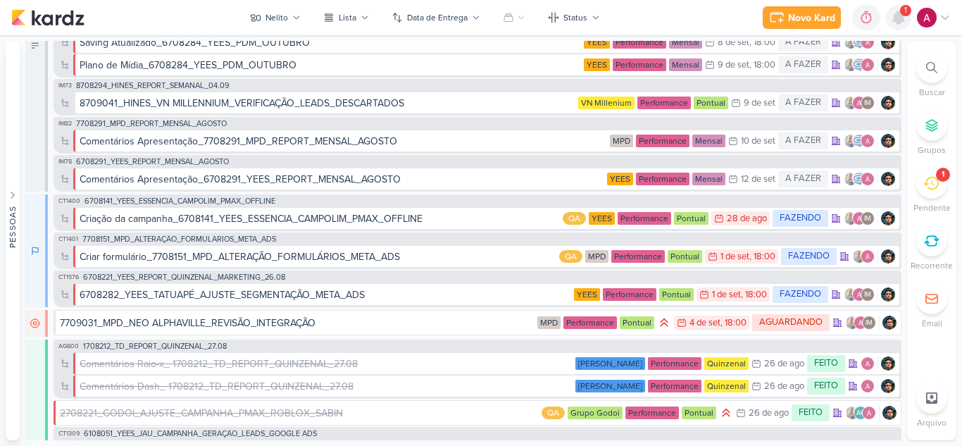
click at [899, 27] on div at bounding box center [898, 17] width 25 height 25
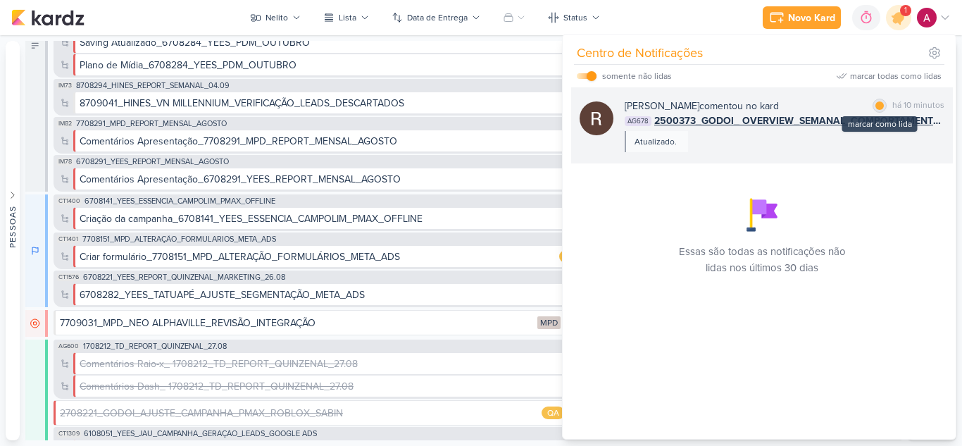
click at [875, 104] on div at bounding box center [879, 105] width 8 height 8
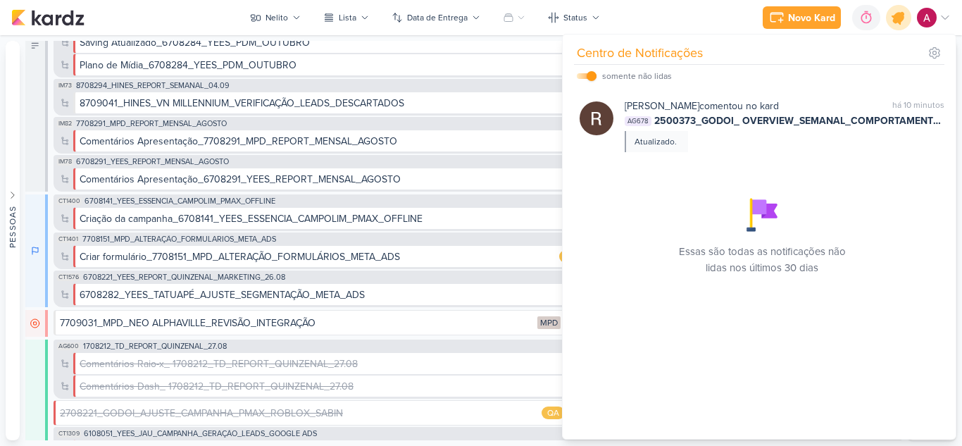
click at [901, 20] on icon at bounding box center [898, 17] width 17 height 17
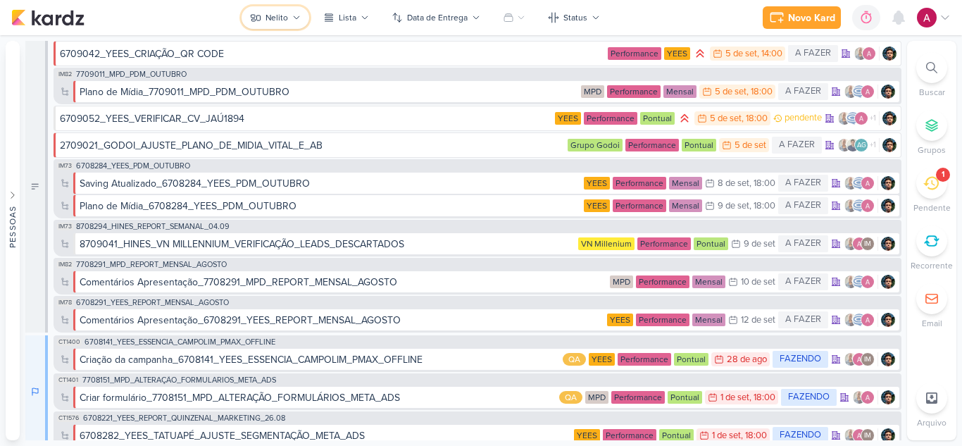
click at [285, 20] on div "Nelito" at bounding box center [276, 17] width 23 height 13
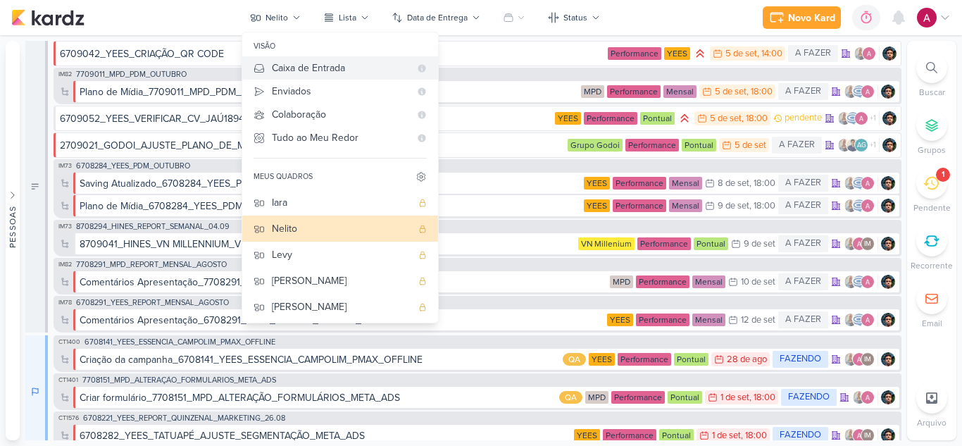
click at [315, 65] on div "Caixa de Entrada" at bounding box center [341, 68] width 138 height 15
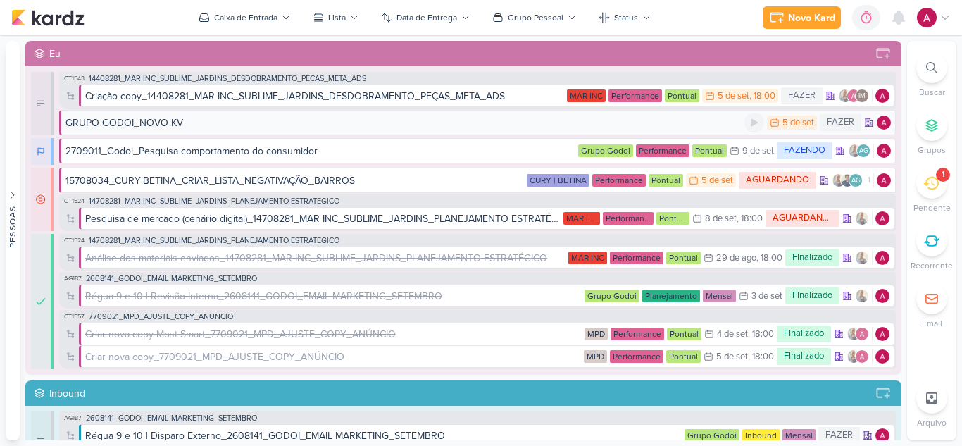
click at [260, 124] on div "GRUPO GODOI_NOVO KV" at bounding box center [404, 122] width 679 height 15
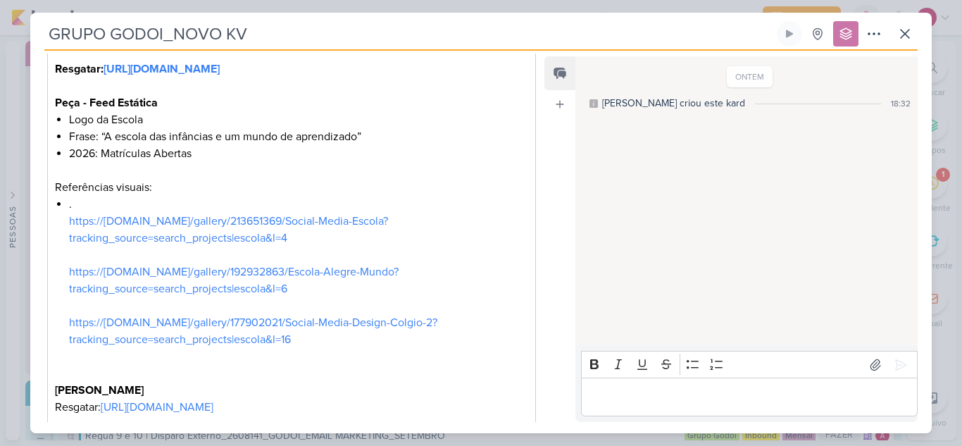
scroll to position [141, 0]
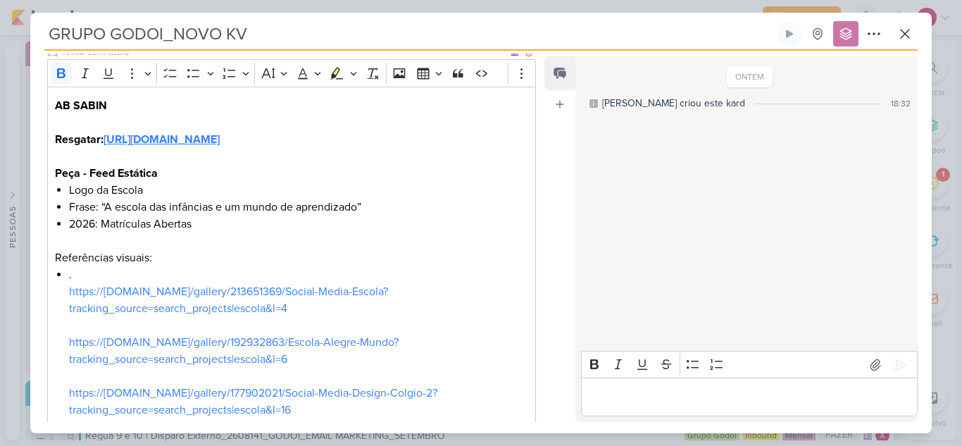
click at [220, 146] on strong "[URL][DOMAIN_NAME]" at bounding box center [162, 139] width 116 height 14
